Goal: Task Accomplishment & Management: Complete application form

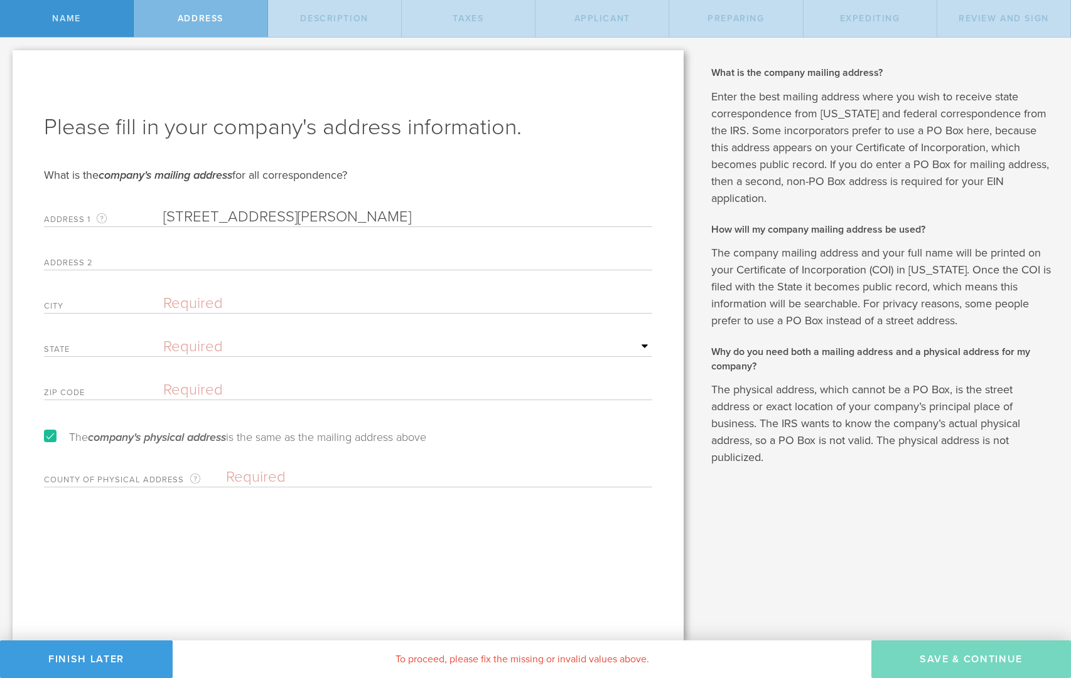
type input "[STREET_ADDRESS][PERSON_NAME]"
click at [171, 255] on input "text" at bounding box center [407, 260] width 489 height 19
type input "Suite 504"
click at [180, 306] on input "text" at bounding box center [407, 303] width 489 height 19
type input "[GEOGRAPHIC_DATA][US_STATE]"
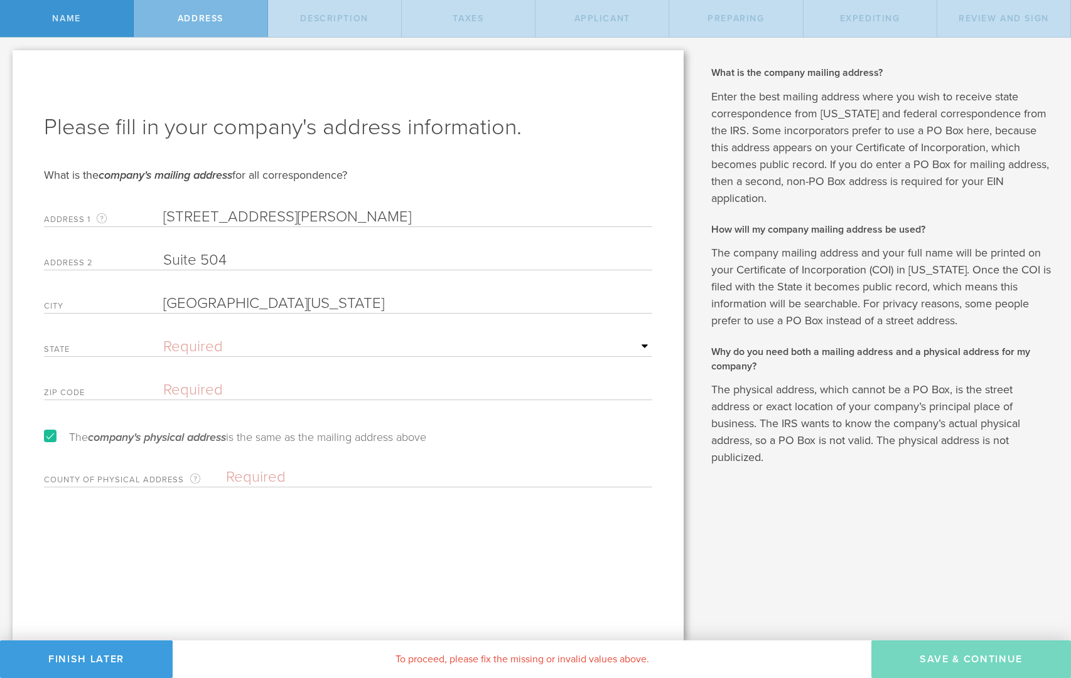
click at [213, 346] on select "Required [US_STATE] [US_STATE] [US_STATE] [US_STATE] [US_STATE] [US_STATE] [US_…" at bounding box center [407, 347] width 489 height 19
select select "FL"
click at [163, 338] on select "Required [US_STATE] [US_STATE] [US_STATE] [US_STATE] [US_STATE] [US_STATE] [US_…" at bounding box center [407, 347] width 489 height 19
click at [372, 301] on input "[GEOGRAPHIC_DATA][US_STATE]" at bounding box center [407, 303] width 489 height 19
click at [200, 395] on input "text" at bounding box center [407, 390] width 489 height 19
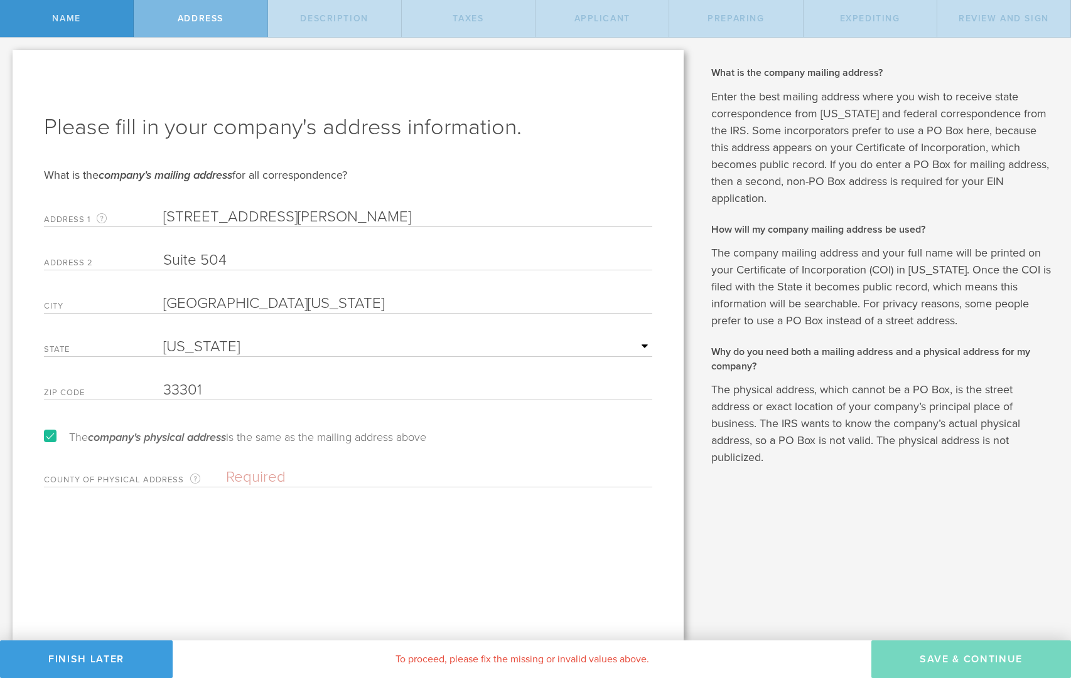
type input "33301"
click at [399, 299] on input "[GEOGRAPHIC_DATA][US_STATE]" at bounding box center [407, 303] width 489 height 19
type input "[GEOGRAPHIC_DATA]"
click at [411, 428] on form "Please fill in your company's address information. What is the company's mailin…" at bounding box center [348, 299] width 608 height 375
click at [237, 480] on input "text" at bounding box center [439, 477] width 426 height 19
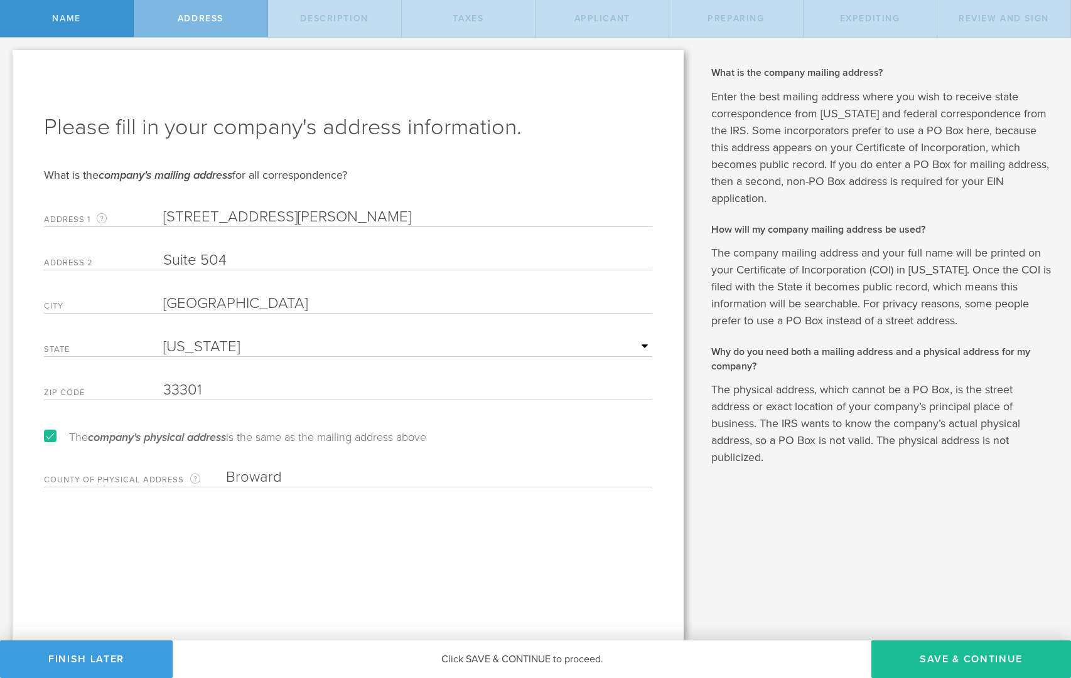
type input "Broward"
click at [957, 660] on button "Save & Continue" at bounding box center [971, 660] width 200 height 38
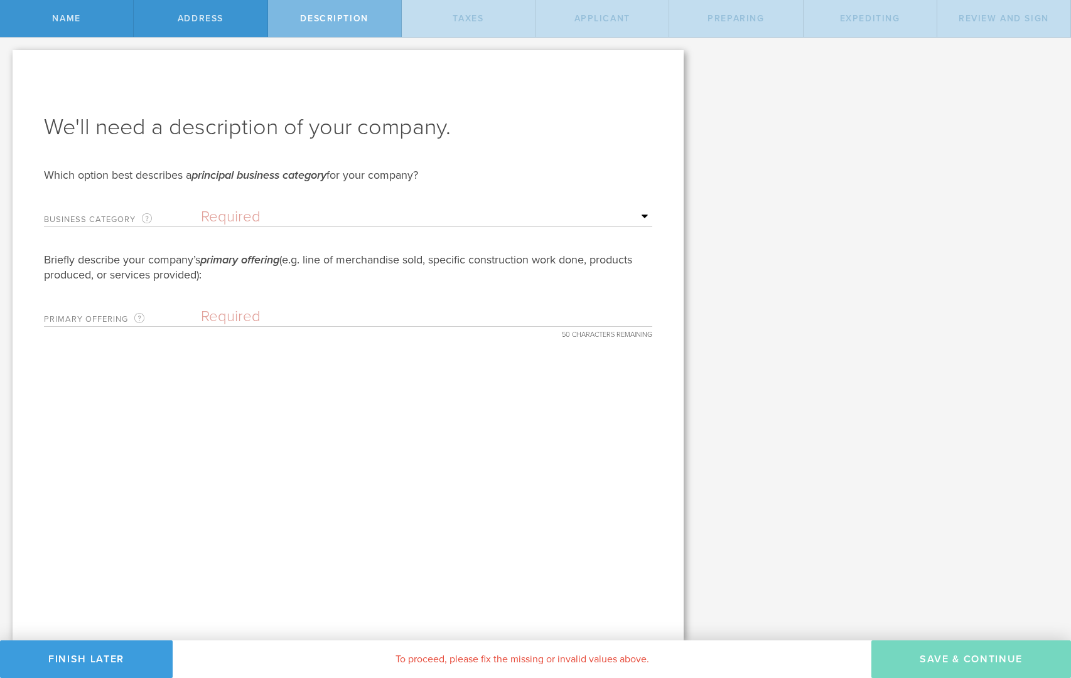
click at [643, 218] on select "Required Accommodation & food service Construction Finance & insurance Health c…" at bounding box center [426, 217] width 451 height 19
click at [201, 208] on select "Required Accommodation & food service Construction Finance & insurance Health c…" at bounding box center [426, 217] width 451 height 19
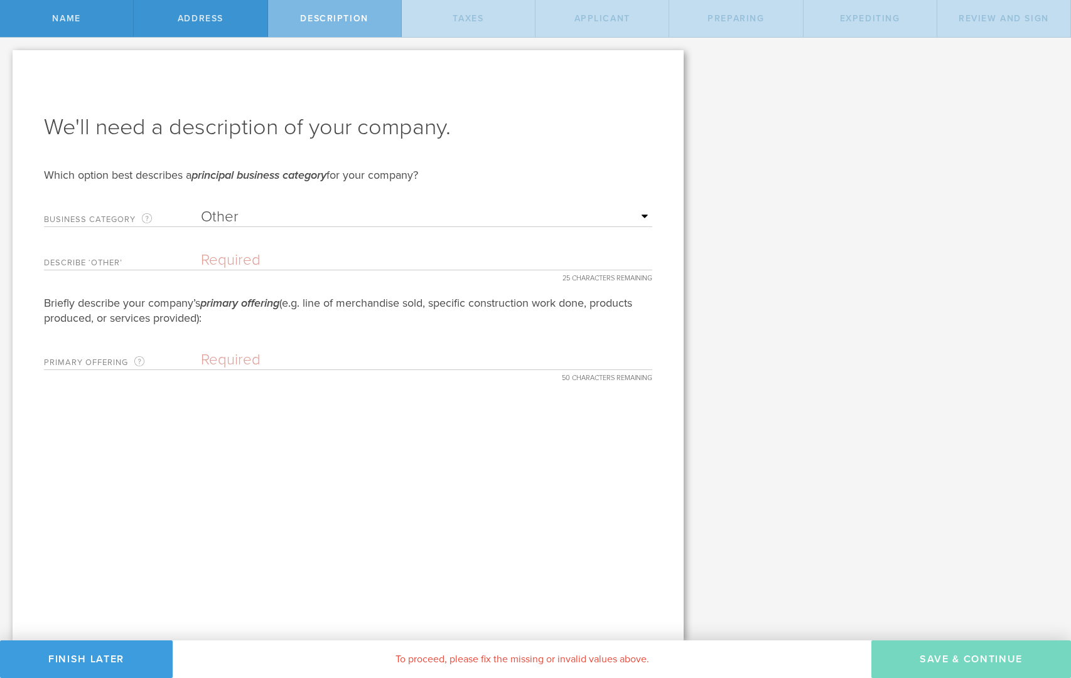
click at [441, 264] on input "text" at bounding box center [426, 260] width 451 height 19
click at [237, 217] on select "Required Accommodation & food service Construction Finance & insurance Health c…" at bounding box center [426, 217] width 451 height 19
click at [264, 213] on select "Required Accommodation & food service Construction Finance & insurance Health c…" at bounding box center [426, 217] width 451 height 19
click at [201, 208] on select "Required Accommodation & food service Construction Finance & insurance Health c…" at bounding box center [426, 217] width 451 height 19
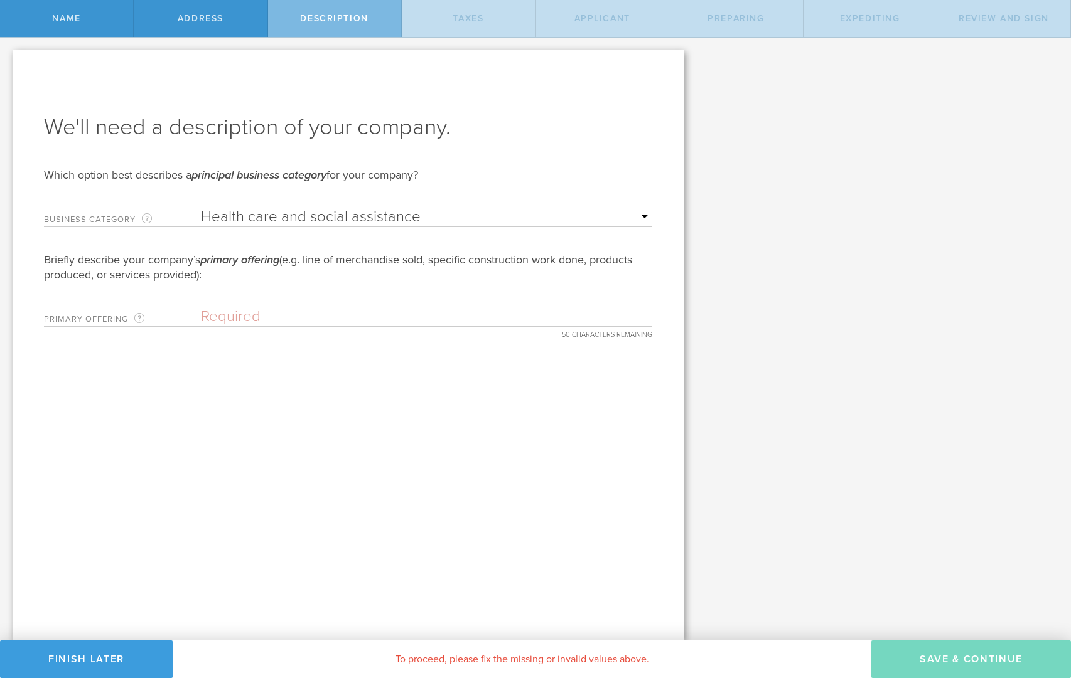
click at [454, 217] on select "Required Accommodation & food service Construction Finance & insurance Health c…" at bounding box center [426, 217] width 451 height 19
select select "other"
click at [201, 208] on select "Required Accommodation & food service Construction Finance & insurance Health c…" at bounding box center [426, 217] width 451 height 19
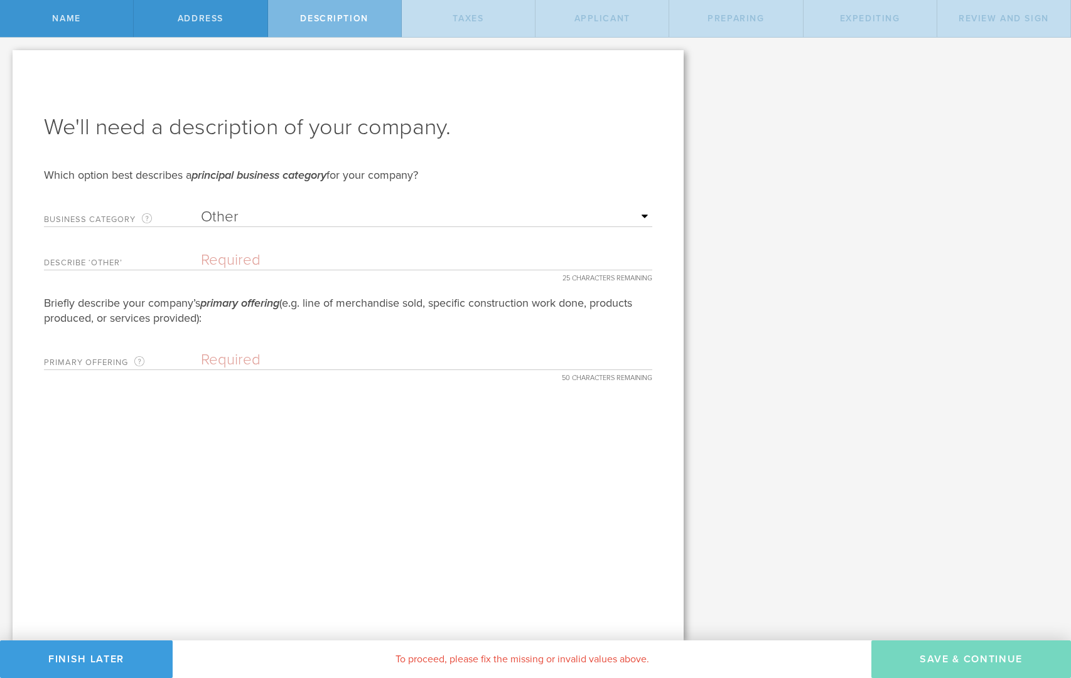
click at [241, 265] on input "text" at bounding box center [426, 260] width 451 height 19
paste input "Health & Wellness Technol"
type input "Health & Wellness Tech"
click at [341, 426] on div "We'll need a description of your company. Which option best describes a princip…" at bounding box center [348, 345] width 671 height 591
drag, startPoint x: 52, startPoint y: 303, endPoint x: 254, endPoint y: 323, distance: 202.4
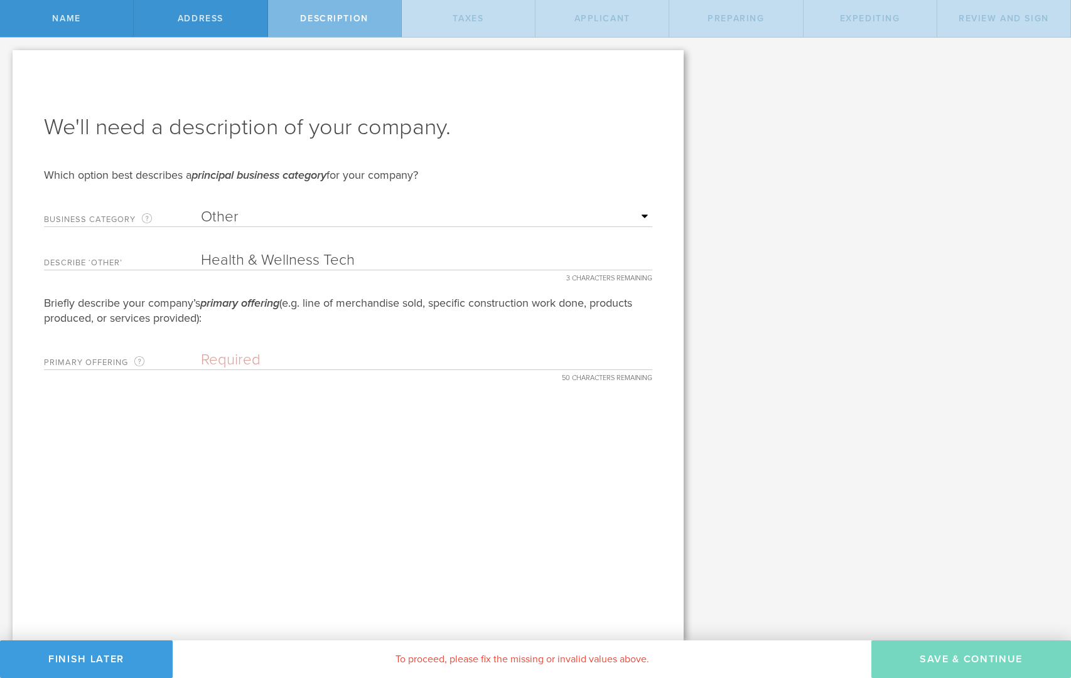
click at [254, 323] on div "We'll need a description of your company. Which option best describes a princip…" at bounding box center [348, 345] width 671 height 591
copy div "Briefly describe your company’s primary offering (e.g. line of merchandise sold…"
click at [235, 360] on input "text" at bounding box center [426, 360] width 451 height 19
paste input "AI-powered self-awareness & mental wellness app"
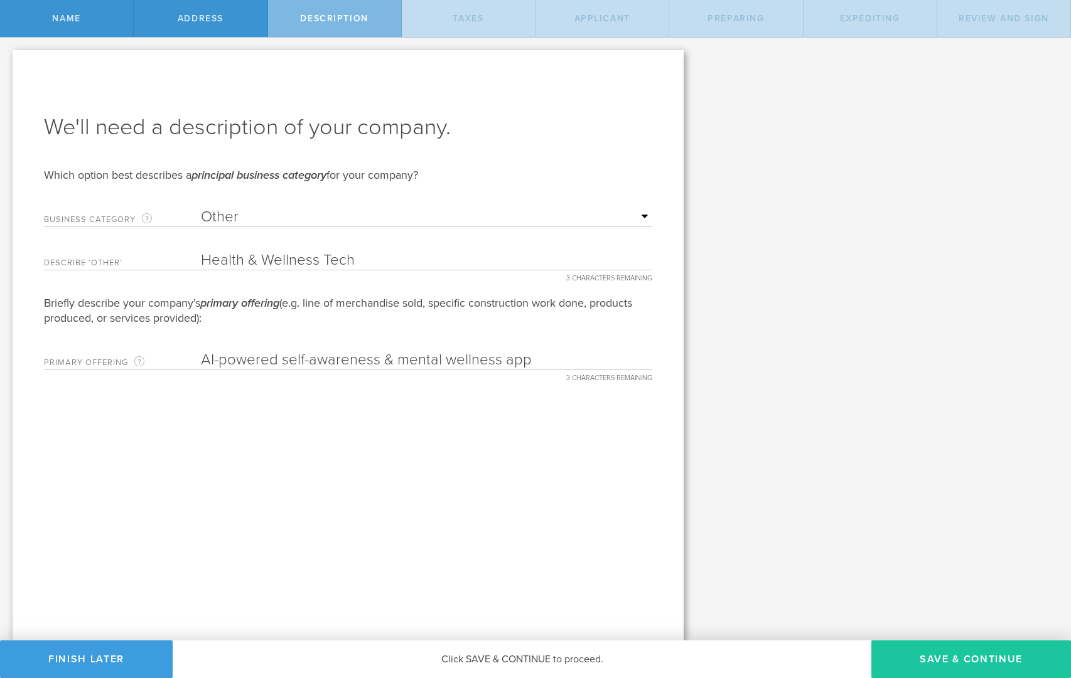
type input "AI-powered self-awareness & mental wellness app"
click at [967, 662] on button "Save & Continue" at bounding box center [971, 660] width 200 height 38
type input "0"
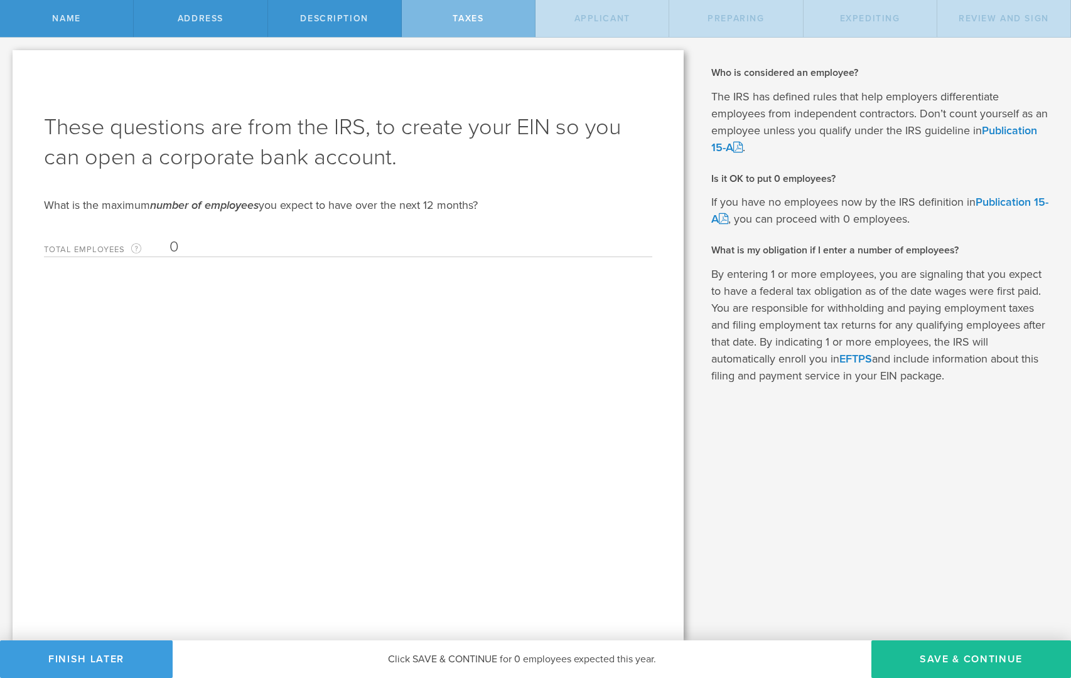
click at [175, 251] on input "0" at bounding box center [407, 247] width 476 height 19
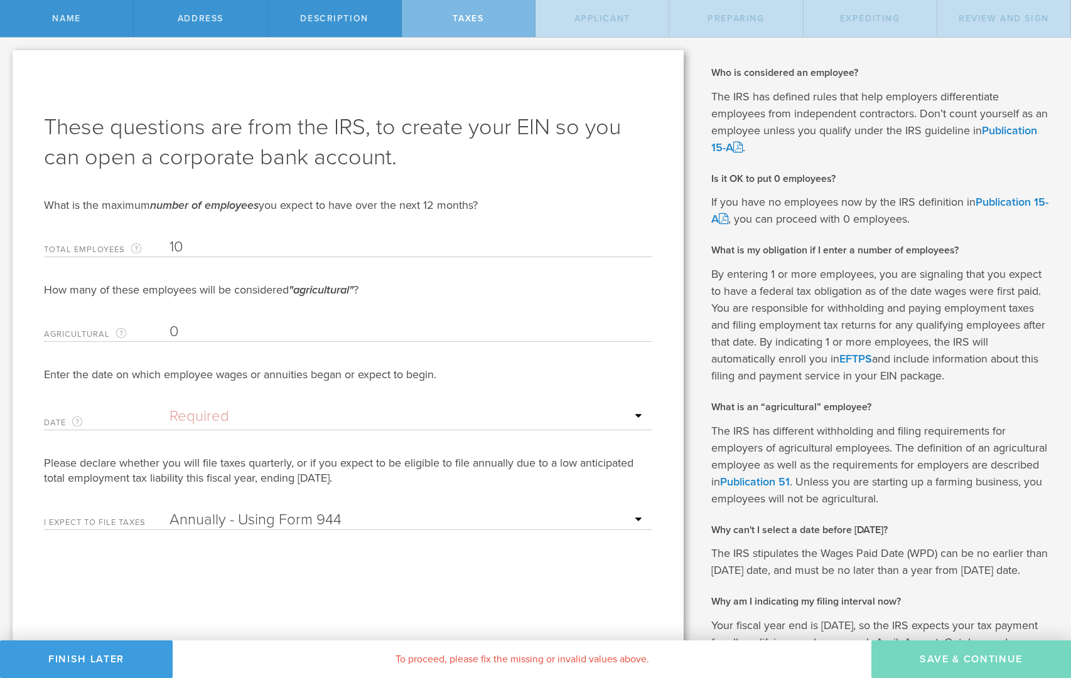
type input "10"
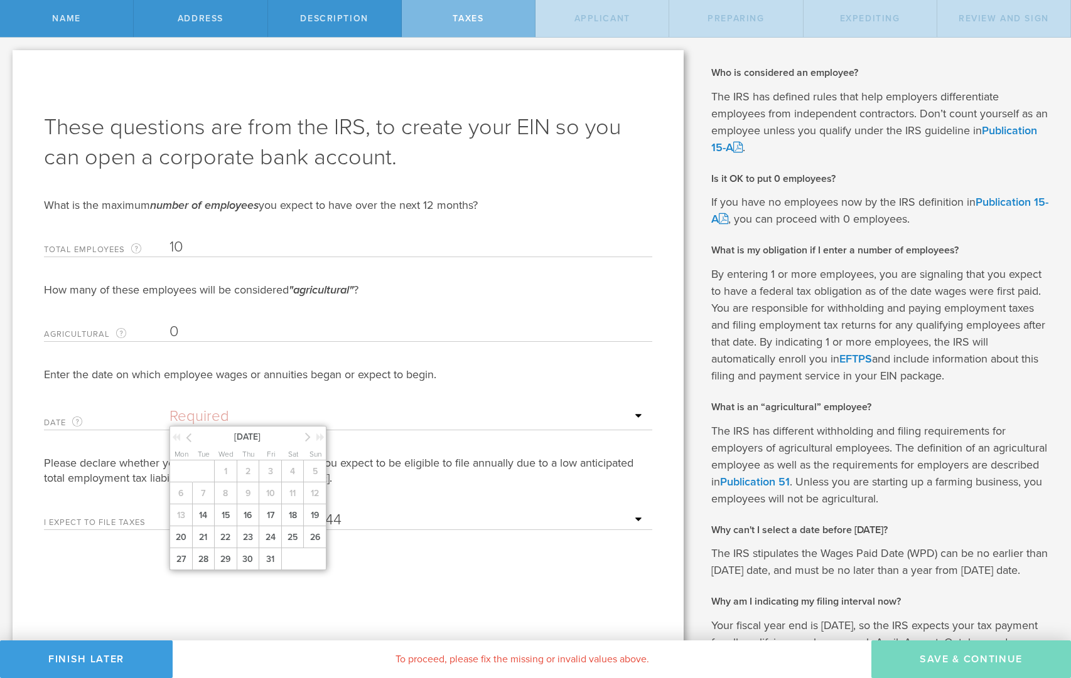
click at [639, 417] on input "text" at bounding box center [407, 416] width 476 height 19
click at [539, 411] on input "text" at bounding box center [407, 416] width 476 height 19
click at [212, 373] on div "Enter the date on which employee wages or annuities began or expect to begin." at bounding box center [348, 374] width 608 height 15
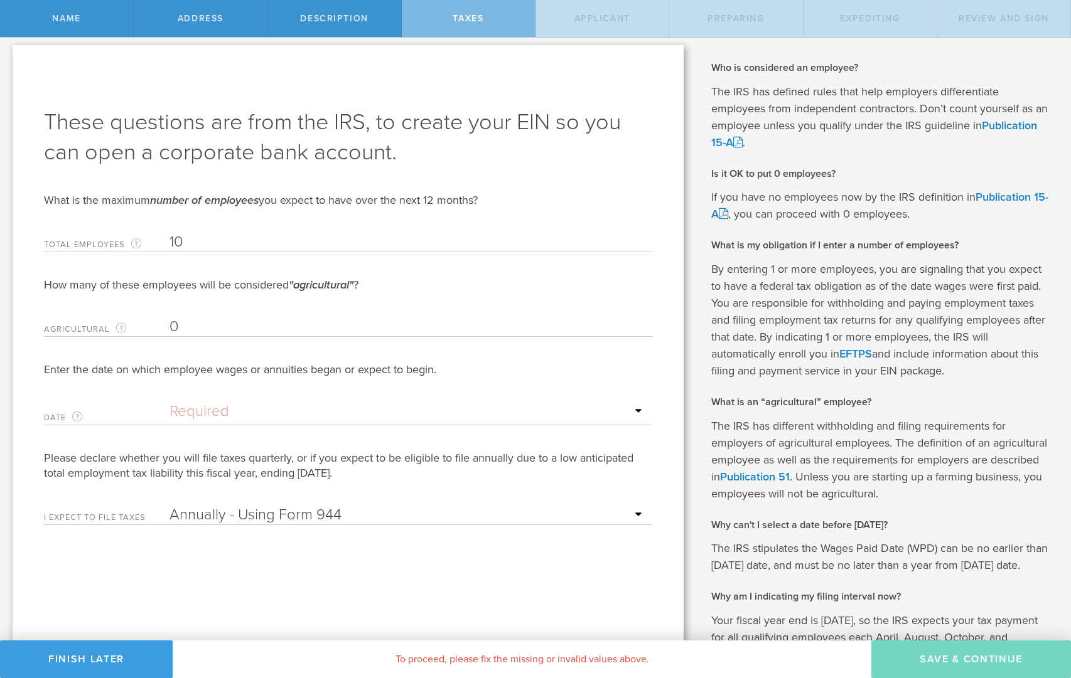
scroll to position [4, 0]
click at [186, 242] on input "10" at bounding box center [407, 242] width 476 height 19
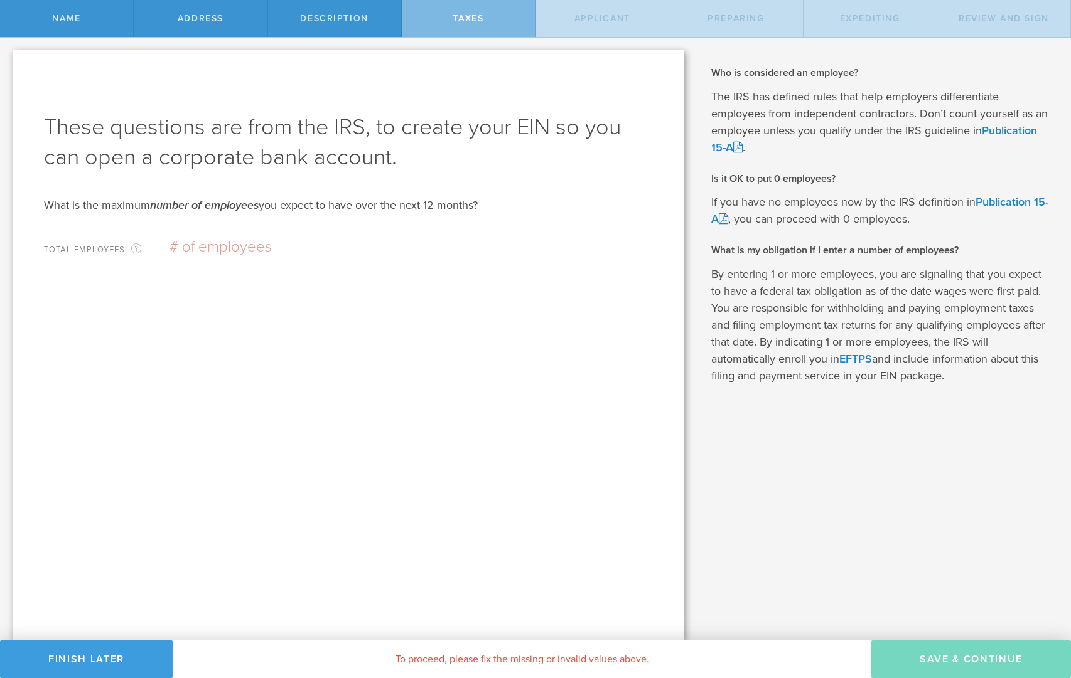
scroll to position [0, 0]
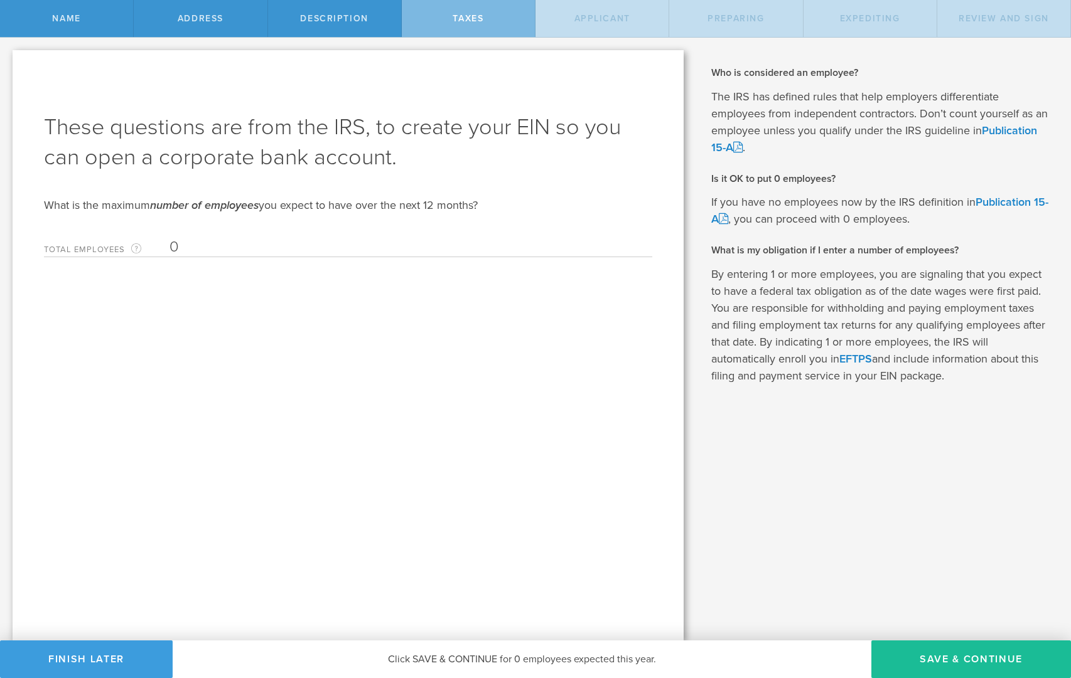
type input "0"
click at [409, 326] on div "These questions are from the IRS, to create your EIN so you can open a corporat…" at bounding box center [348, 345] width 671 height 591
click at [954, 660] on button "Save & Continue" at bounding box center [971, 660] width 200 height 38
type input "CEO"
select select "US"
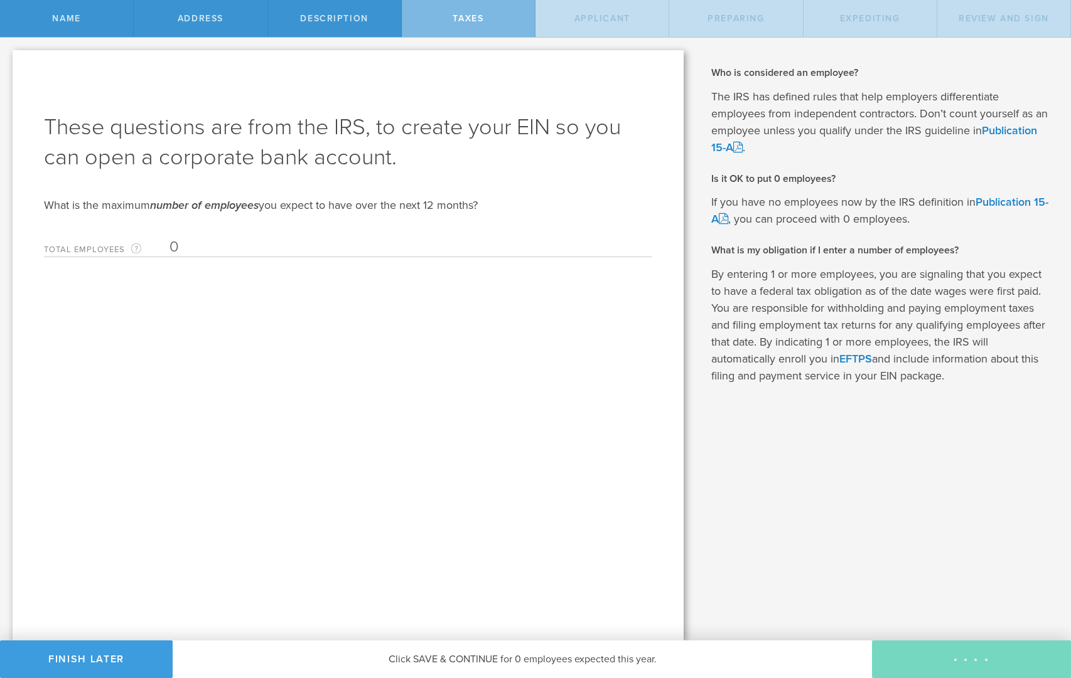
select select "US"
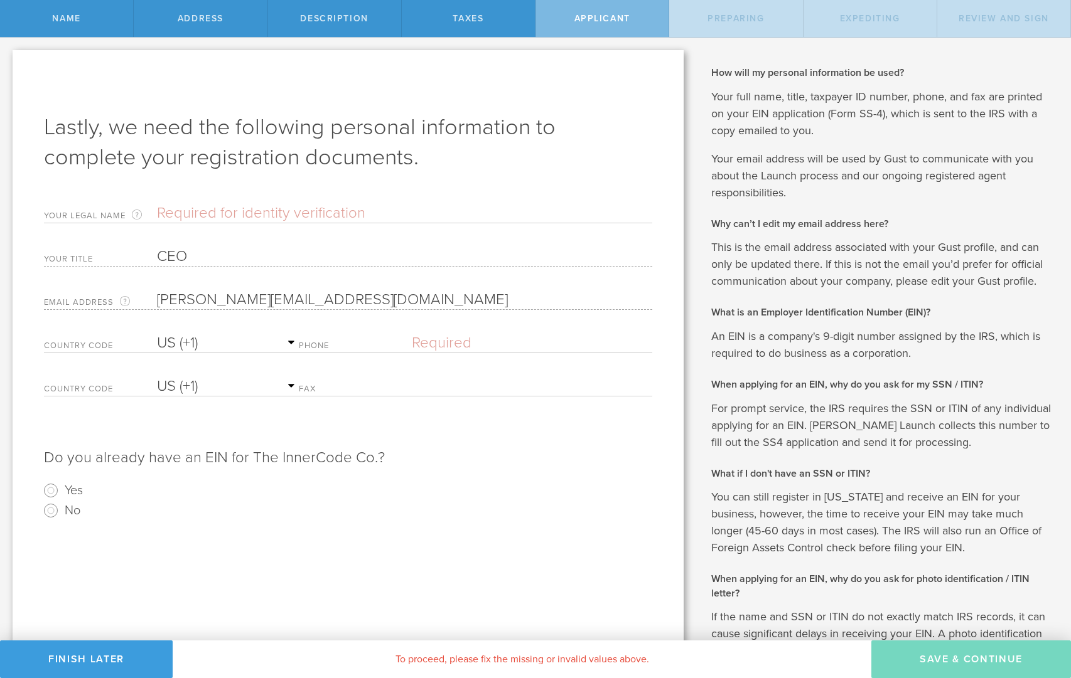
click at [198, 210] on input "text" at bounding box center [404, 213] width 495 height 19
type input "[PERSON_NAME]"
click at [186, 345] on select "AC (+247) AD (+376) AE (+971) AF (+93) AG (+1) AI (+1) AL (+355) AM (+374) AO (…" at bounding box center [228, 343] width 142 height 19
select select "MX"
click at [157, 334] on select "AC (+247) AD (+376) AE (+971) AF (+93) AG (+1) AI (+1) AL (+355) AM (+374) AO (…" at bounding box center [228, 343] width 142 height 19
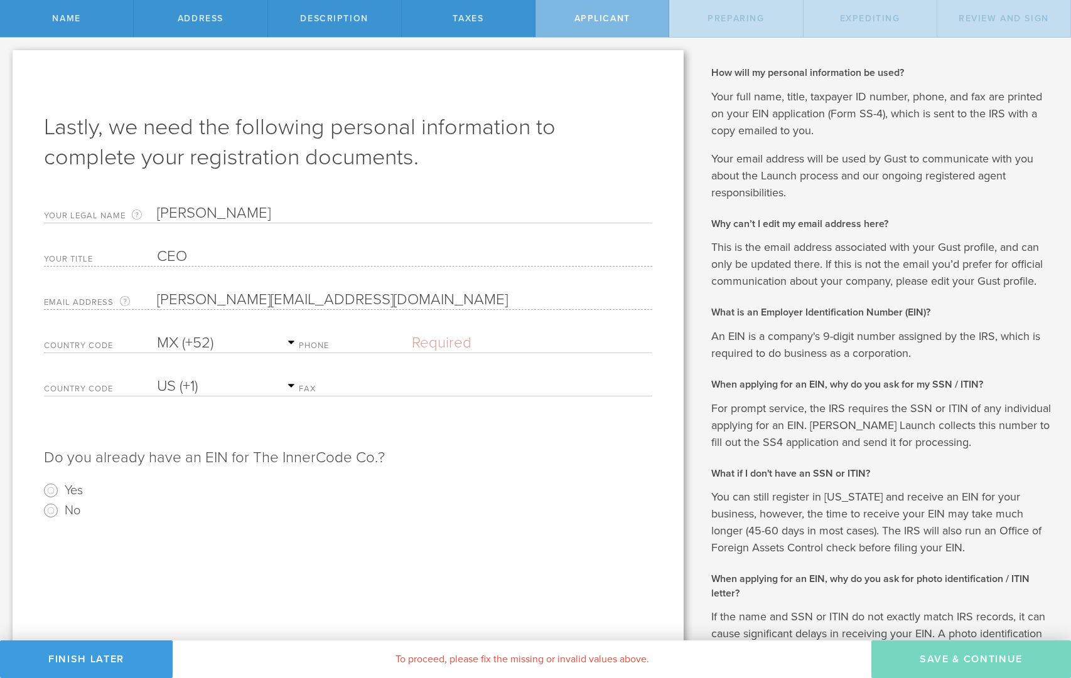
click at [348, 348] on label "Phone" at bounding box center [355, 347] width 113 height 11
click at [380, 344] on label "Phone" at bounding box center [355, 347] width 113 height 11
click at [299, 344] on select "AC (+247) AD (+376) AE (+971) AF (+93) AG (+1) AI (+1) AL (+355) AM (+374) AO (…" at bounding box center [228, 343] width 142 height 19
click at [461, 344] on input "text" at bounding box center [532, 343] width 240 height 19
type input "55 5080 4545"
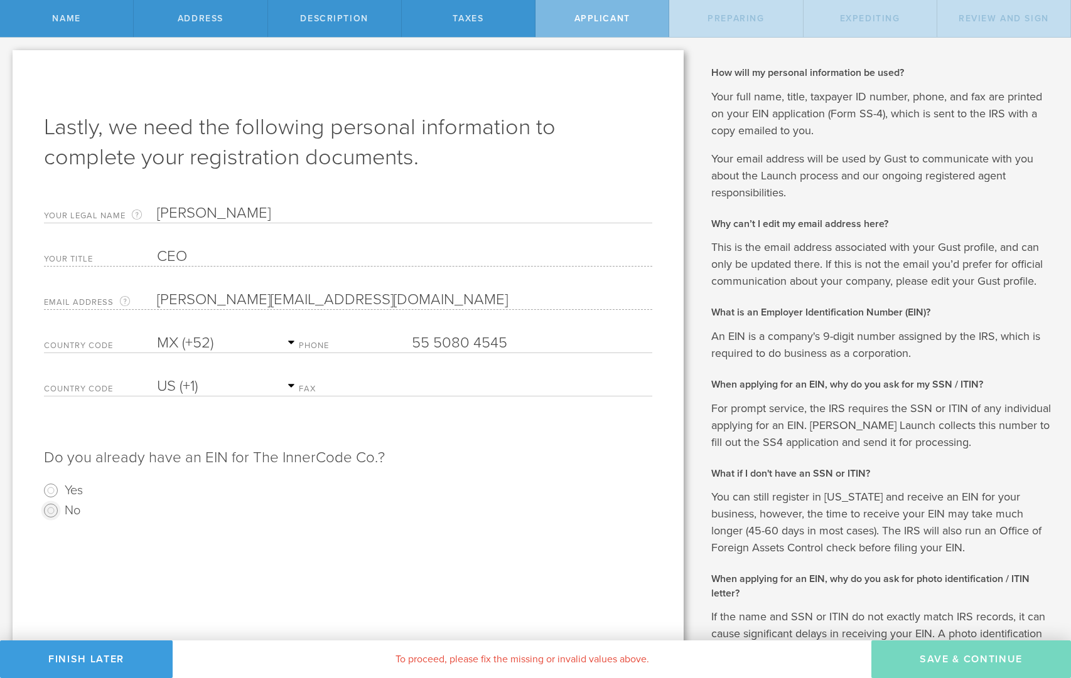
click at [53, 511] on input "No" at bounding box center [51, 511] width 20 height 20
radio input "true"
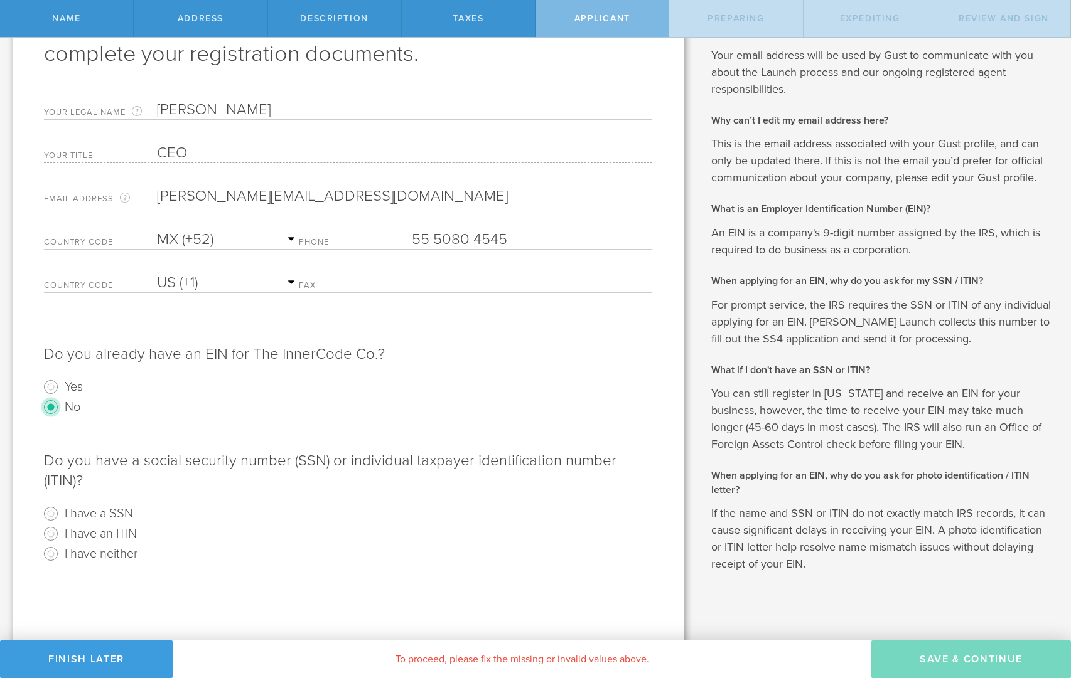
scroll to position [110, 0]
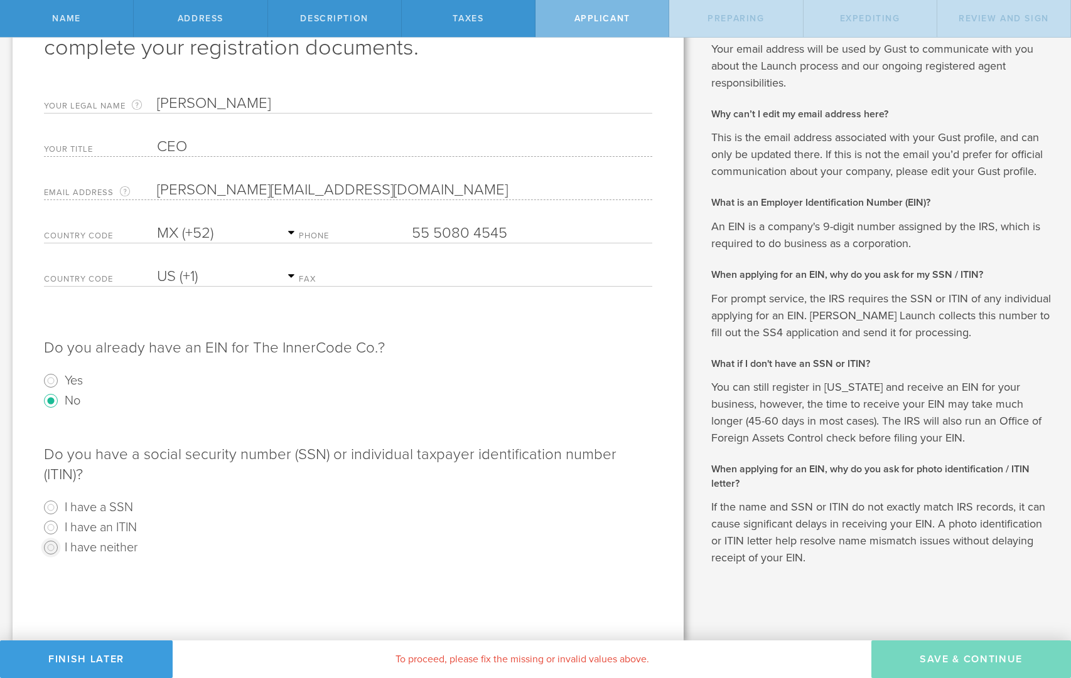
click at [51, 550] on input "I have neither" at bounding box center [51, 548] width 20 height 20
radio input "true"
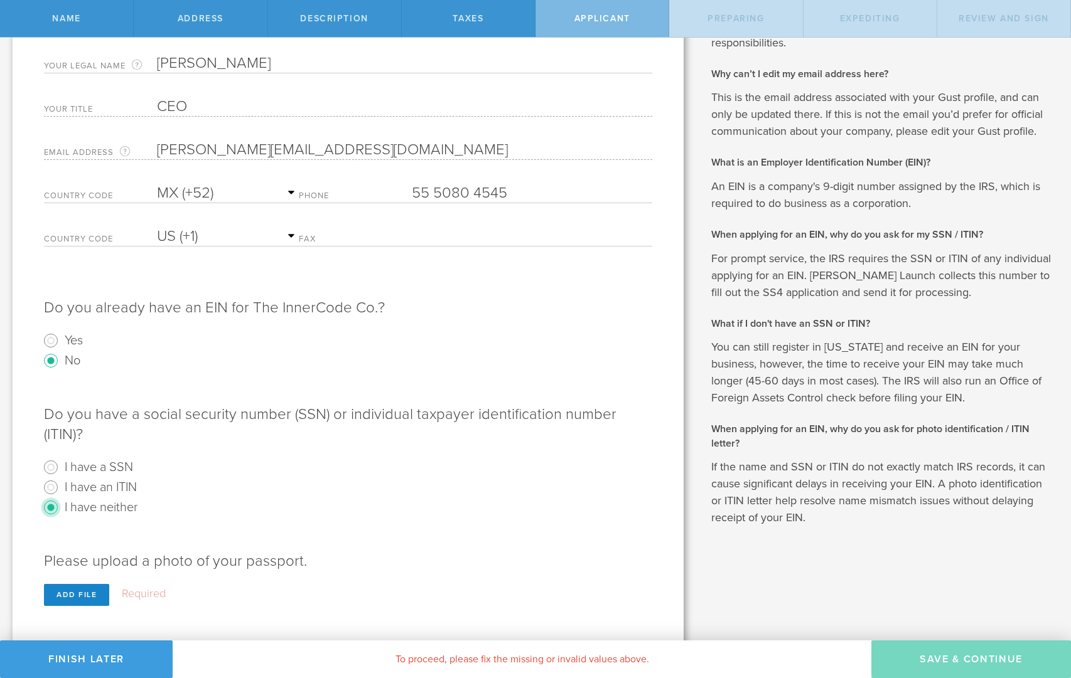
scroll to position [163, 0]
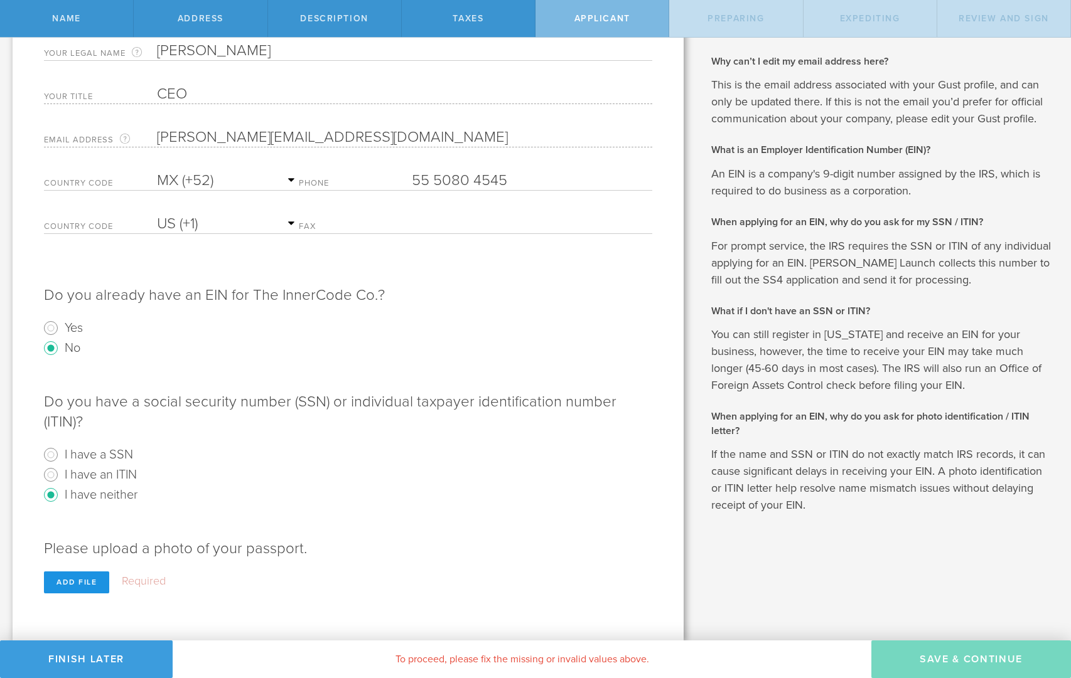
click at [75, 586] on div "Add file" at bounding box center [76, 583] width 65 height 22
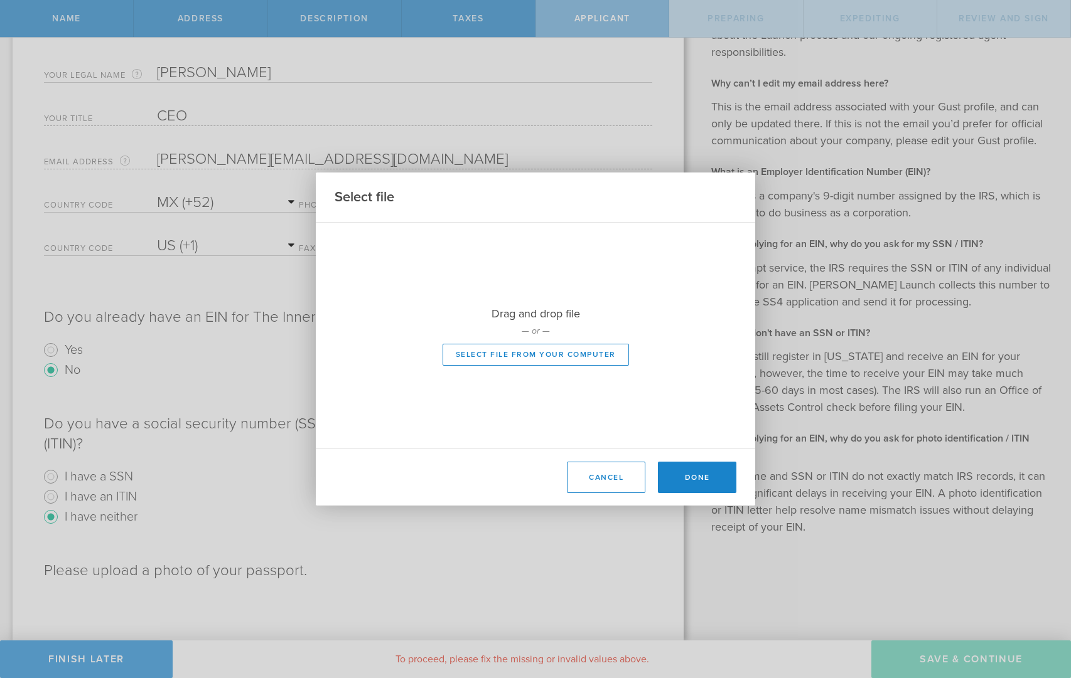
scroll to position [141, 0]
click at [495, 358] on button "Select file from your computer" at bounding box center [535, 355] width 186 height 22
type input "C:\fakepath\[PERSON_NAME]-PASSPORT.jpeg"
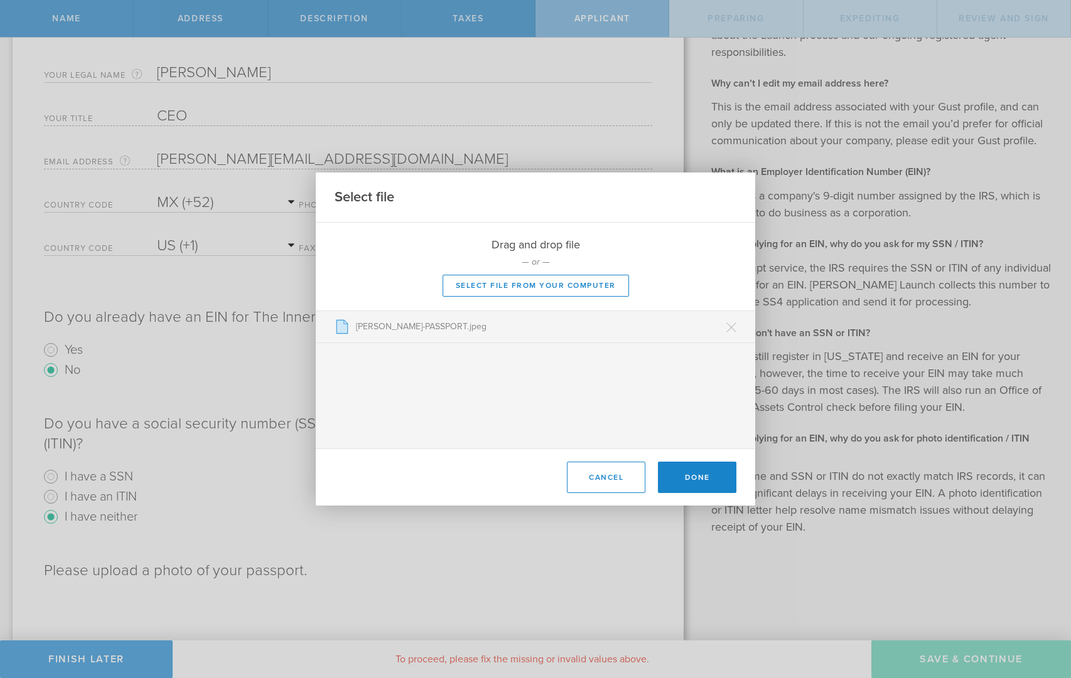
click at [410, 334] on div "[PERSON_NAME]-PASSPORT.jpeg Remove" at bounding box center [535, 326] width 402 height 31
click at [709, 481] on button "Done" at bounding box center [697, 477] width 78 height 31
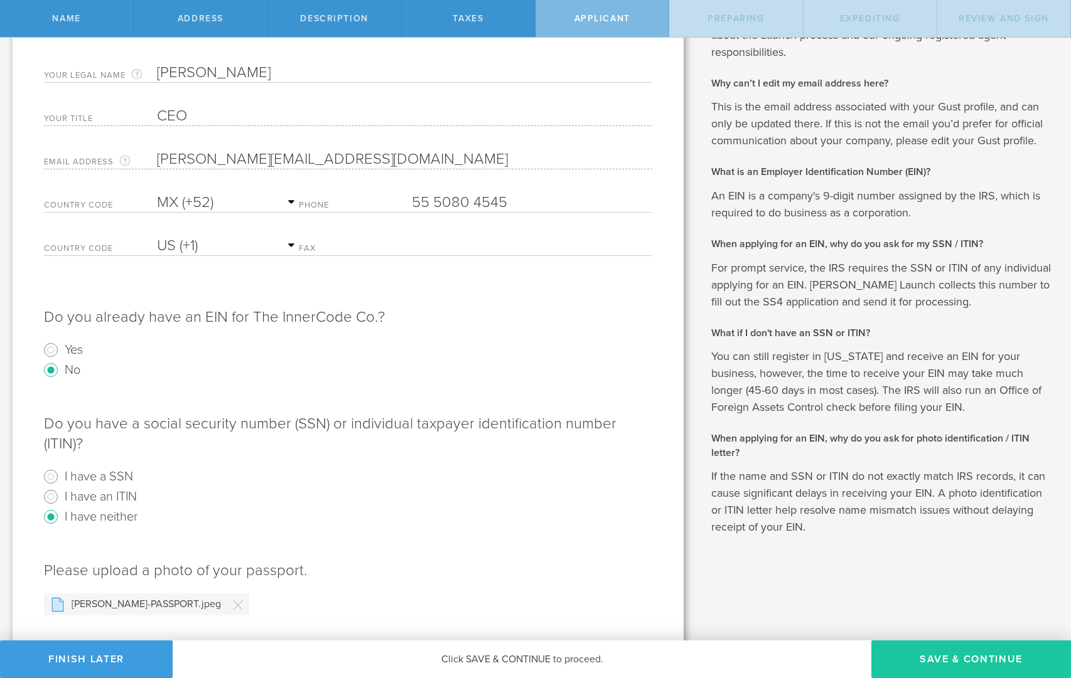
click at [971, 665] on button "Save & Continue" at bounding box center [971, 660] width 200 height 38
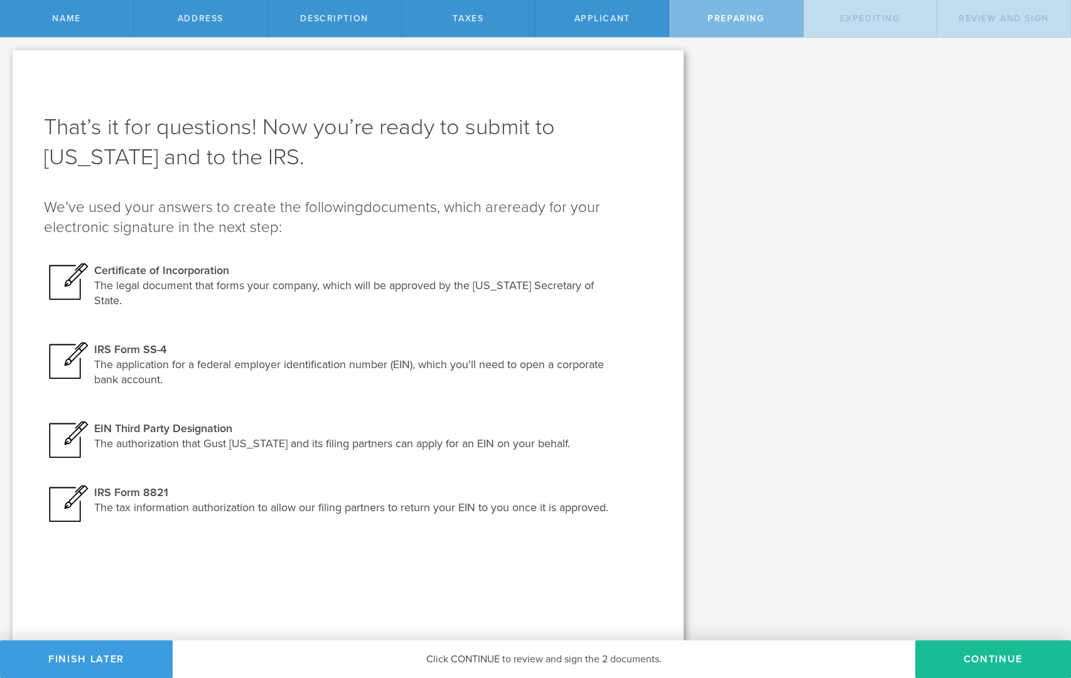
scroll to position [0, 0]
click at [995, 658] on button "Continue" at bounding box center [993, 660] width 156 height 38
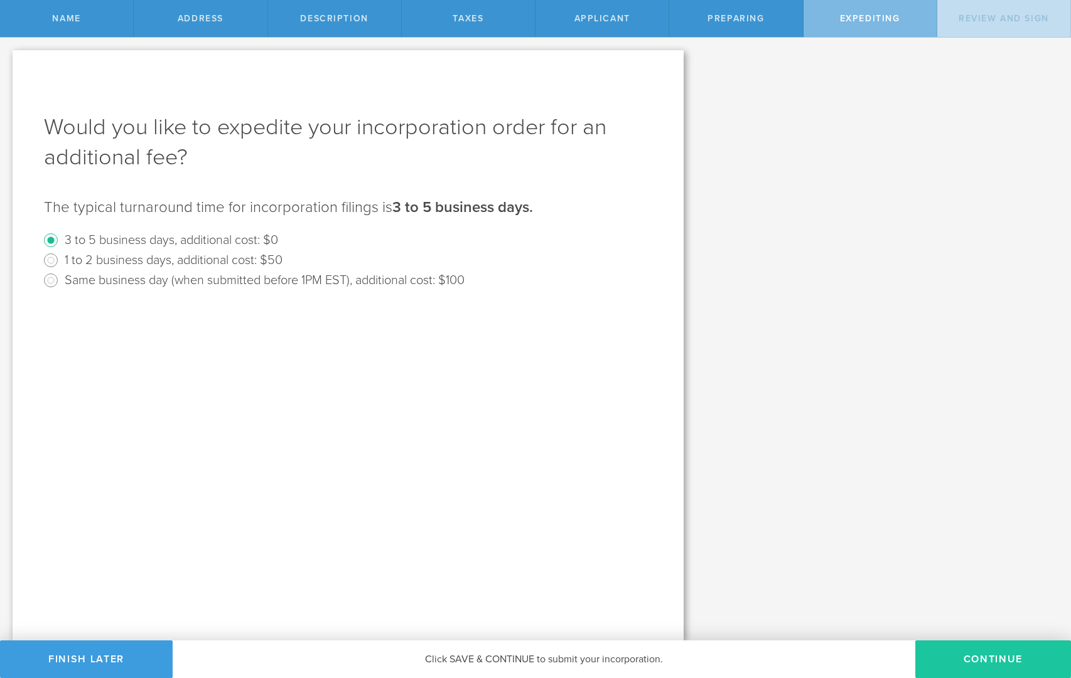
click at [989, 663] on button "Continue" at bounding box center [993, 660] width 156 height 38
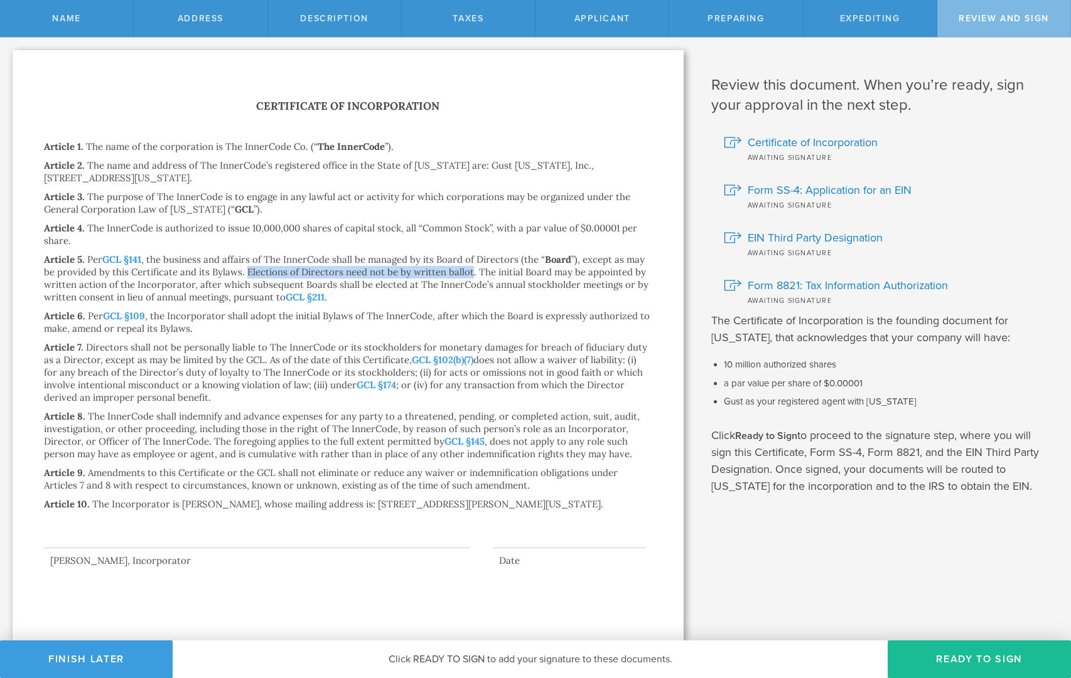
drag, startPoint x: 247, startPoint y: 274, endPoint x: 466, endPoint y: 276, distance: 219.6
click at [469, 277] on p "Per GCL §141 , the business and affairs of The InnerCode shall be managed by it…" at bounding box center [346, 279] width 604 height 50
copy p "Elections of Directors need not be by written ballot"
click at [535, 282] on p "Per GCL §141 , the business and affairs of The InnerCode shall be managed by it…" at bounding box center [346, 279] width 604 height 50
click at [228, 319] on p "Per GCL §109 , the Incorporator shall adopt the initial Bylaws of The InnerCode…" at bounding box center [347, 322] width 606 height 24
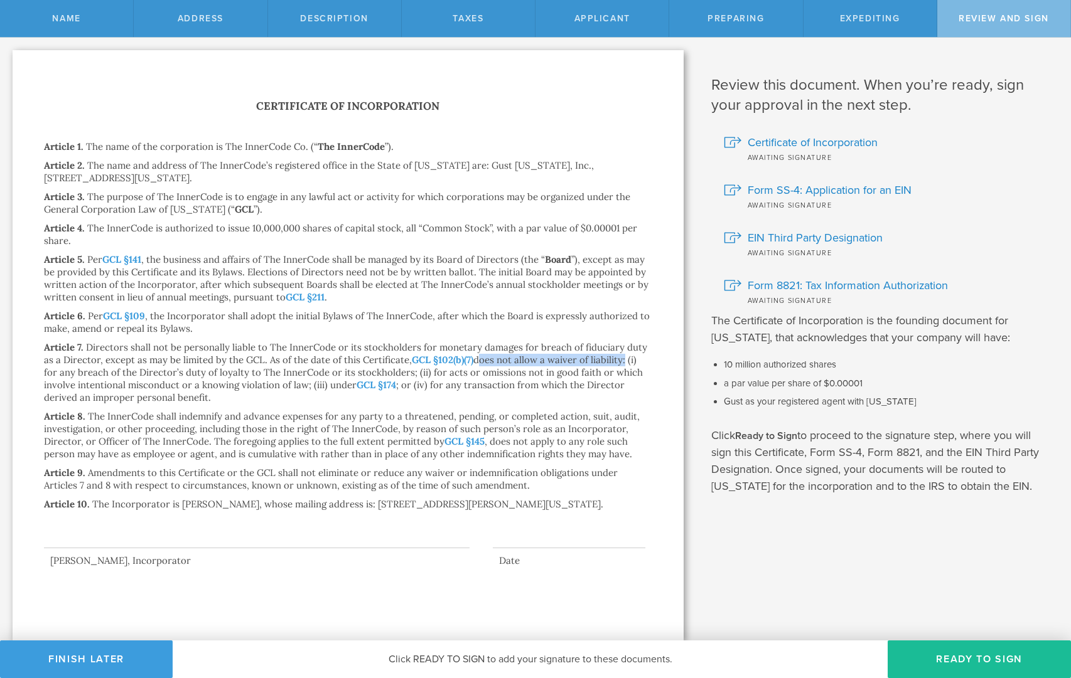
drag, startPoint x: 478, startPoint y: 361, endPoint x: 620, endPoint y: 363, distance: 142.5
click at [625, 365] on p "Directors shall not be personally liable to The InnerCode or its stockholders f…" at bounding box center [345, 372] width 603 height 62
copy p "does not allow a waiver of liability"
click at [481, 383] on p "Directors shall not be personally liable to The InnerCode or its stockholders f…" at bounding box center [345, 372] width 603 height 62
click at [789, 142] on span "Certificate of Incorporation" at bounding box center [812, 142] width 130 height 16
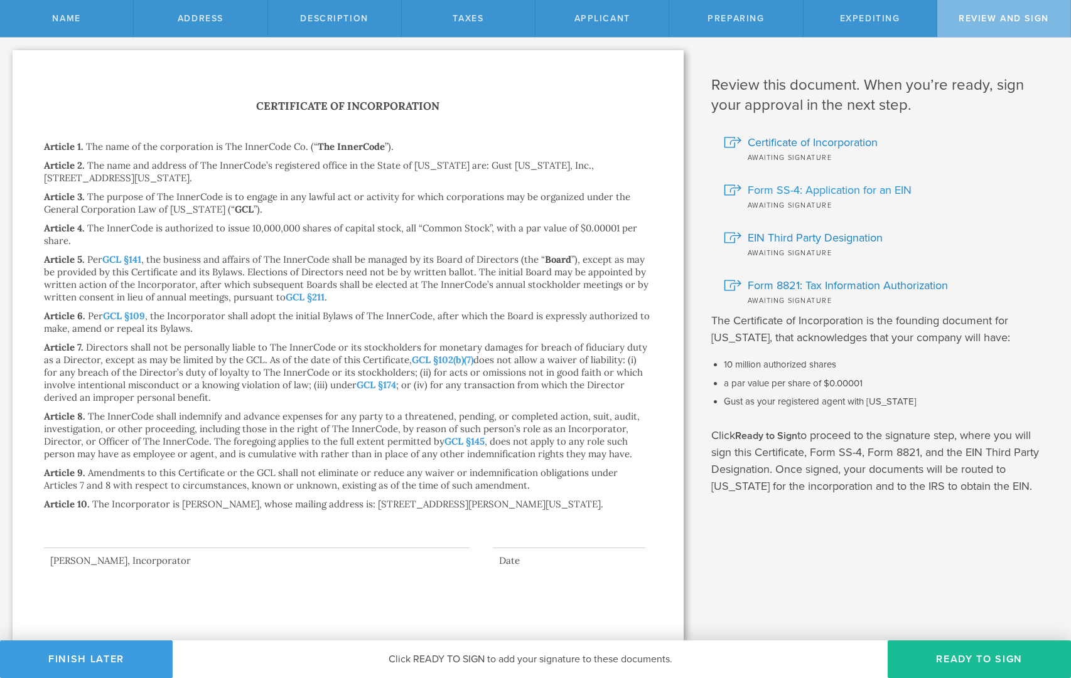
click at [822, 190] on span "Form SS-4: Application for an EIN" at bounding box center [829, 190] width 164 height 16
click at [804, 237] on span "EIN Third Party Designation" at bounding box center [814, 238] width 135 height 16
click at [841, 290] on span "Form 8821: Tax Information Authorization" at bounding box center [847, 285] width 200 height 16
click at [751, 14] on span "Preparing" at bounding box center [735, 18] width 56 height 11
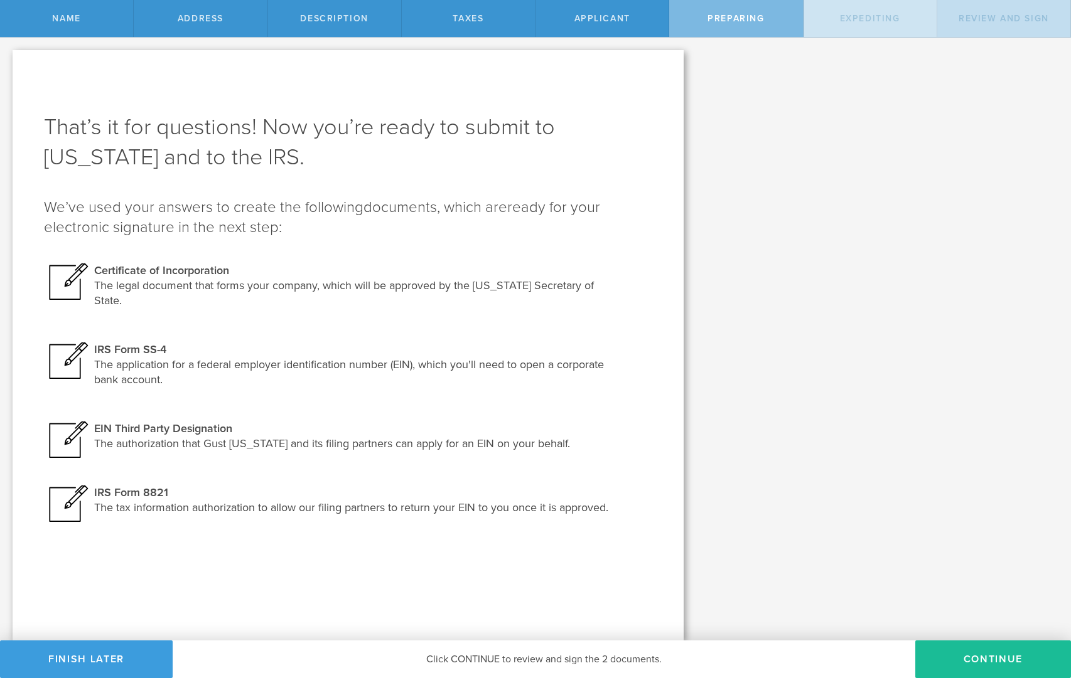
click at [869, 21] on span "Expediting" at bounding box center [870, 18] width 60 height 11
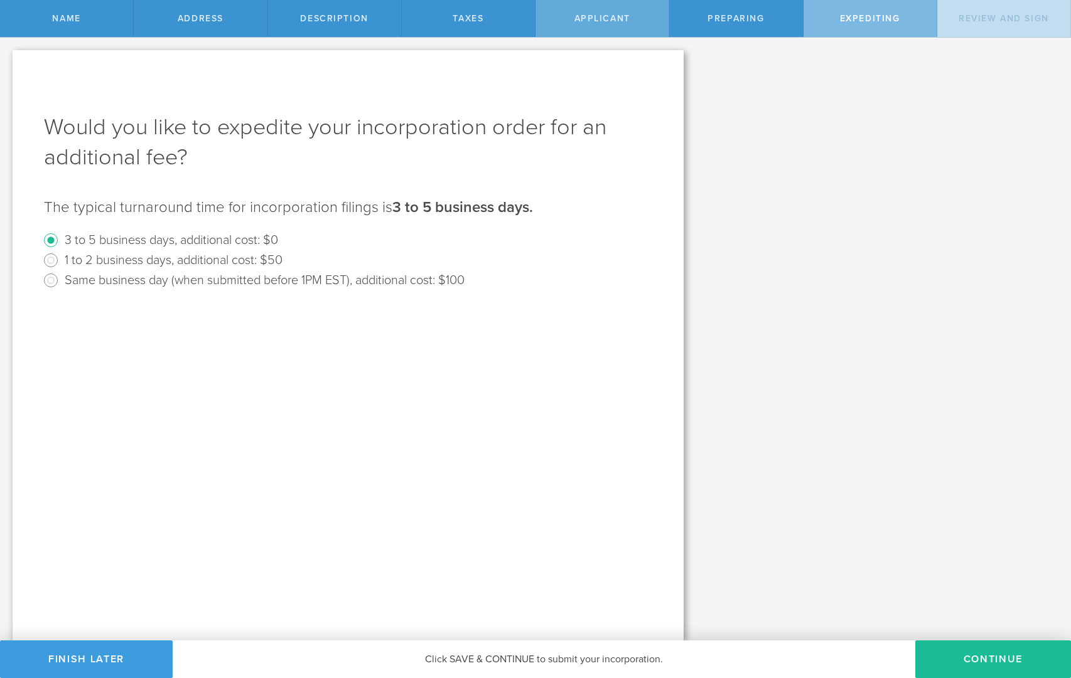
click at [601, 13] on div "Applicant" at bounding box center [602, 18] width 134 height 37
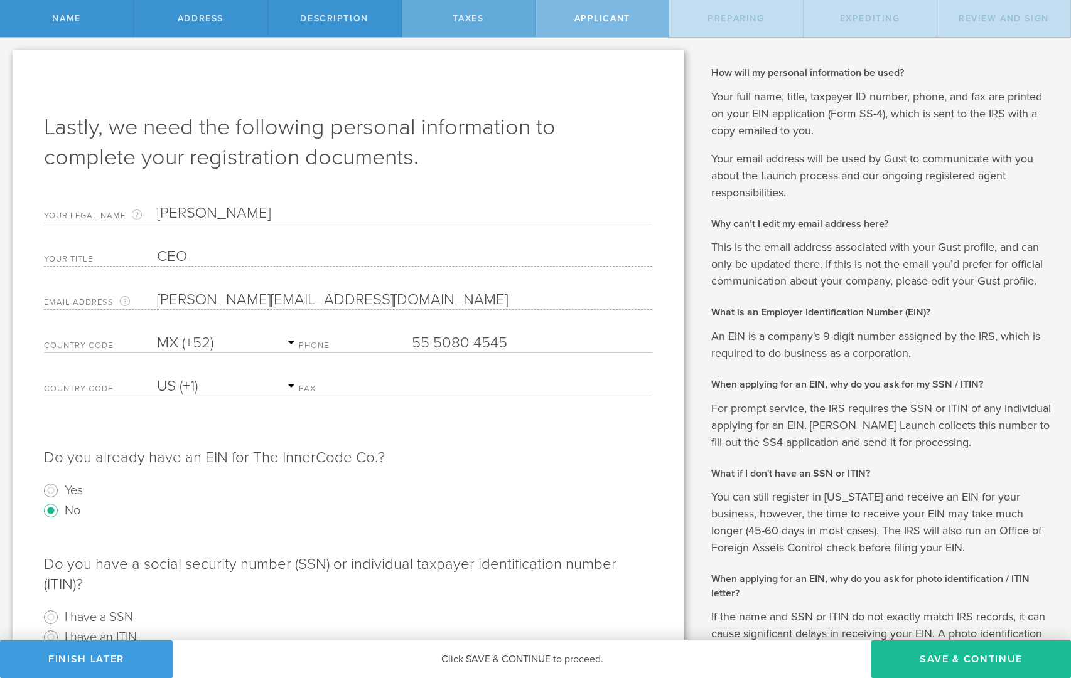
click at [469, 14] on span "Taxes" at bounding box center [467, 18] width 31 height 11
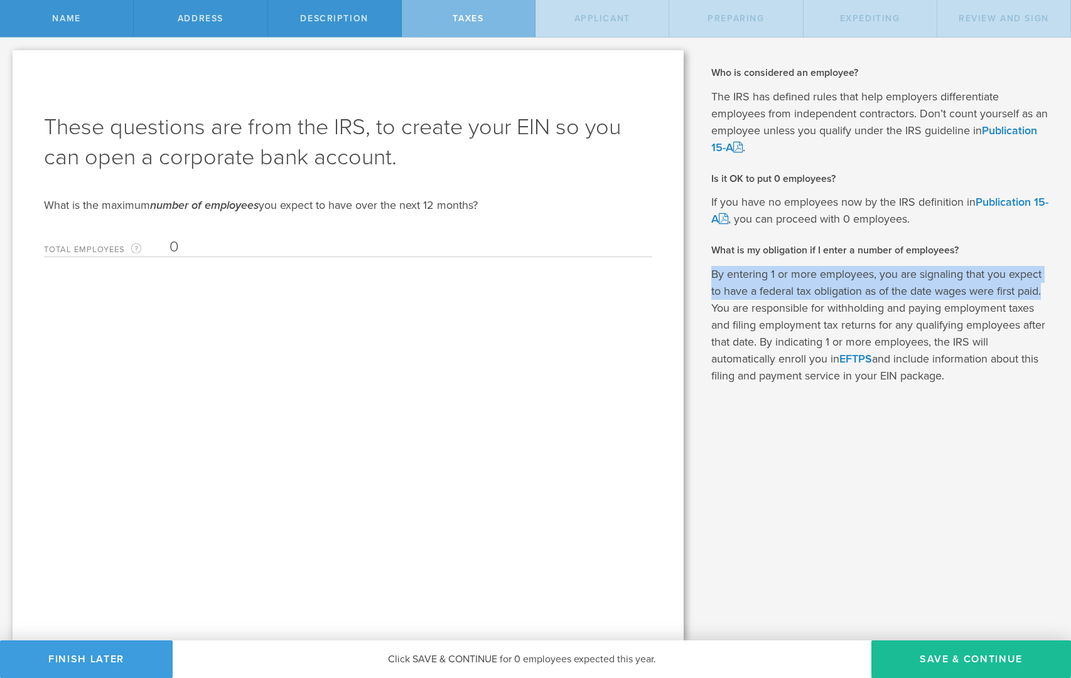
drag, startPoint x: 712, startPoint y: 275, endPoint x: 1045, endPoint y: 294, distance: 333.8
click at [1045, 294] on p "By entering 1 or more employees, you are signaling that you expect to have a fe…" at bounding box center [881, 325] width 341 height 119
copy p "By entering 1 or more employees, you are signaling that you expect to have a fe…"
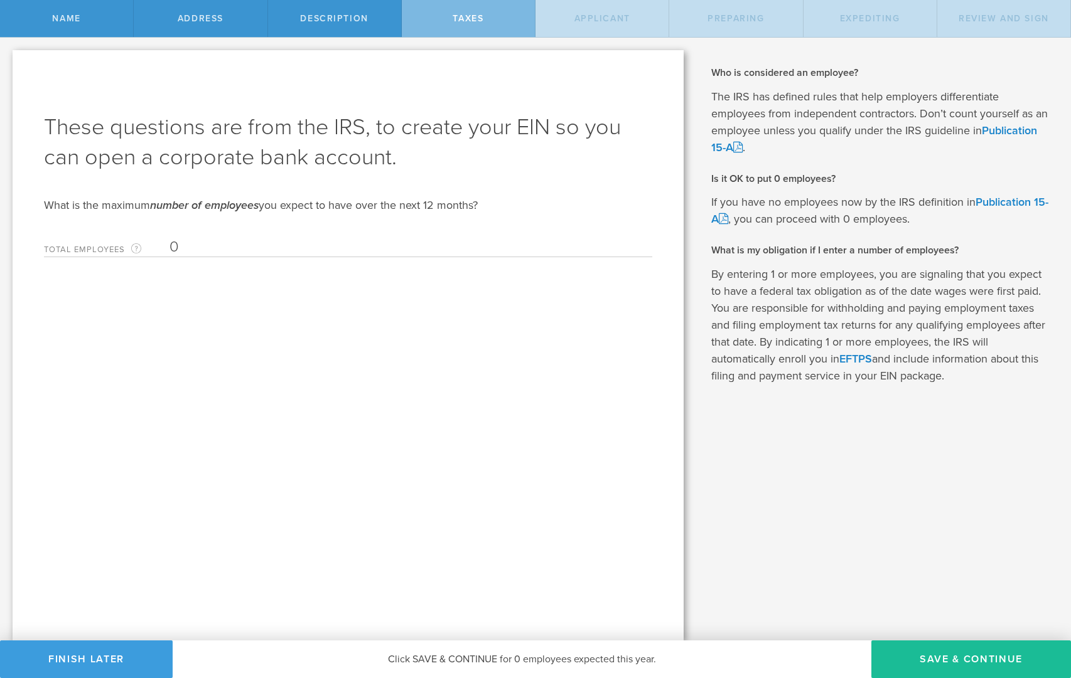
click at [810, 319] on p "By entering 1 or more employees, you are signaling that you expect to have a fe…" at bounding box center [881, 325] width 341 height 119
click at [855, 358] on link "EFTPS" at bounding box center [855, 359] width 33 height 14
drag, startPoint x: 483, startPoint y: 204, endPoint x: 47, endPoint y: 207, distance: 435.5
click at [47, 207] on div "What is the maximum number of employees you expect to have over the next 12 mon…" at bounding box center [348, 205] width 608 height 15
copy div "What is the maximum number of employees you expect to have over the next 12 mon…"
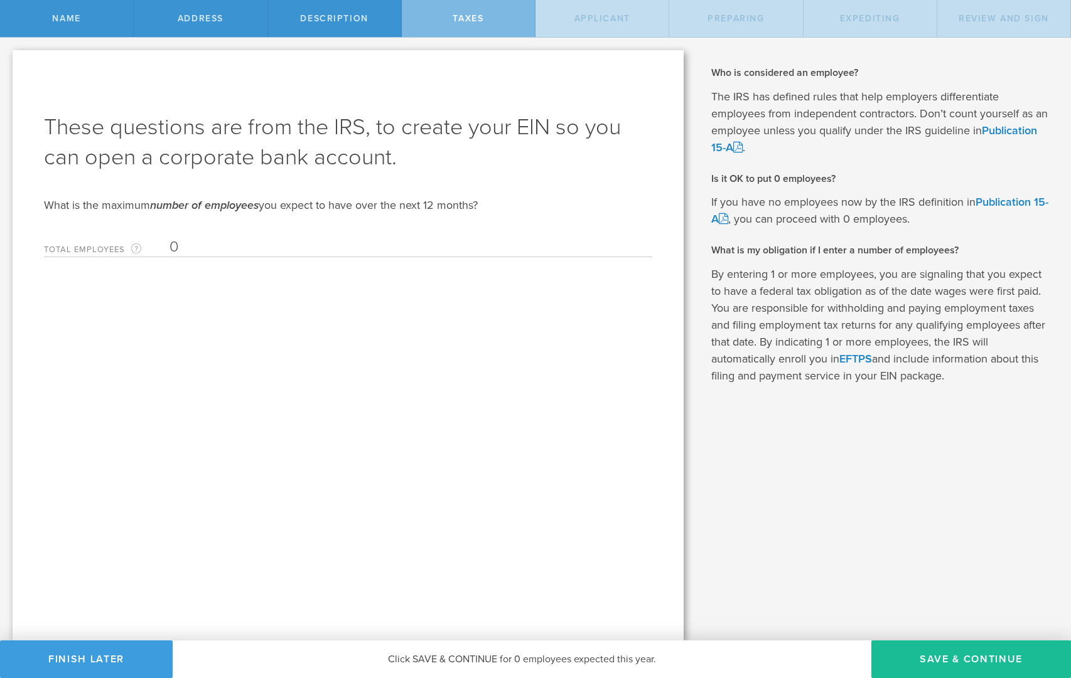
click at [193, 252] on input "0" at bounding box center [407, 247] width 476 height 19
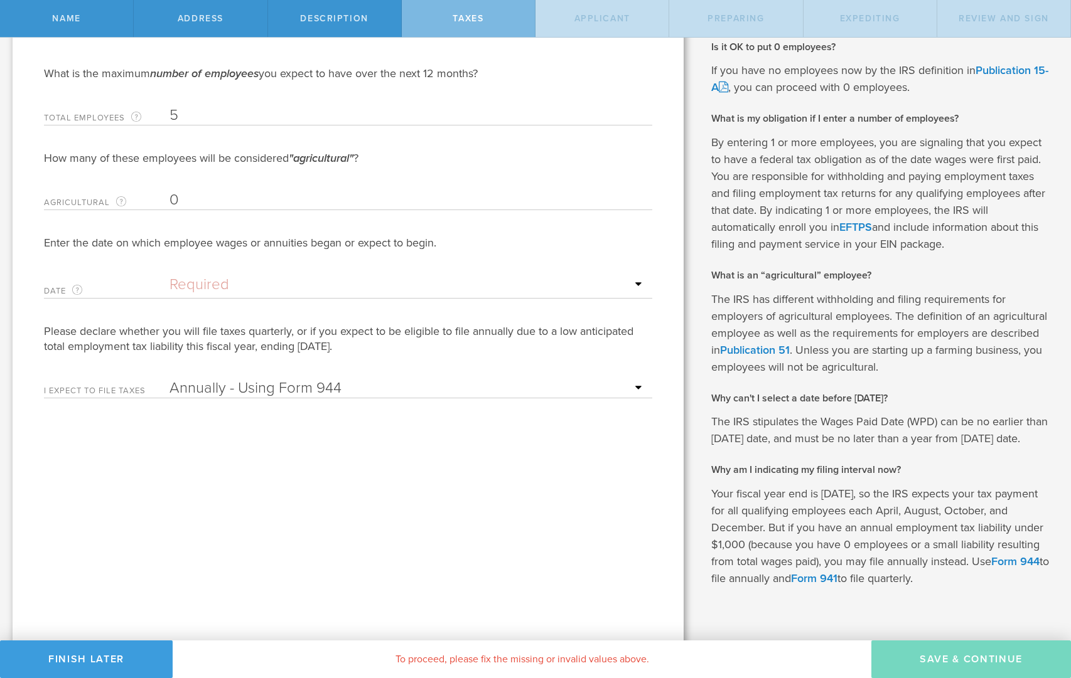
scroll to position [134, 0]
type input "5"
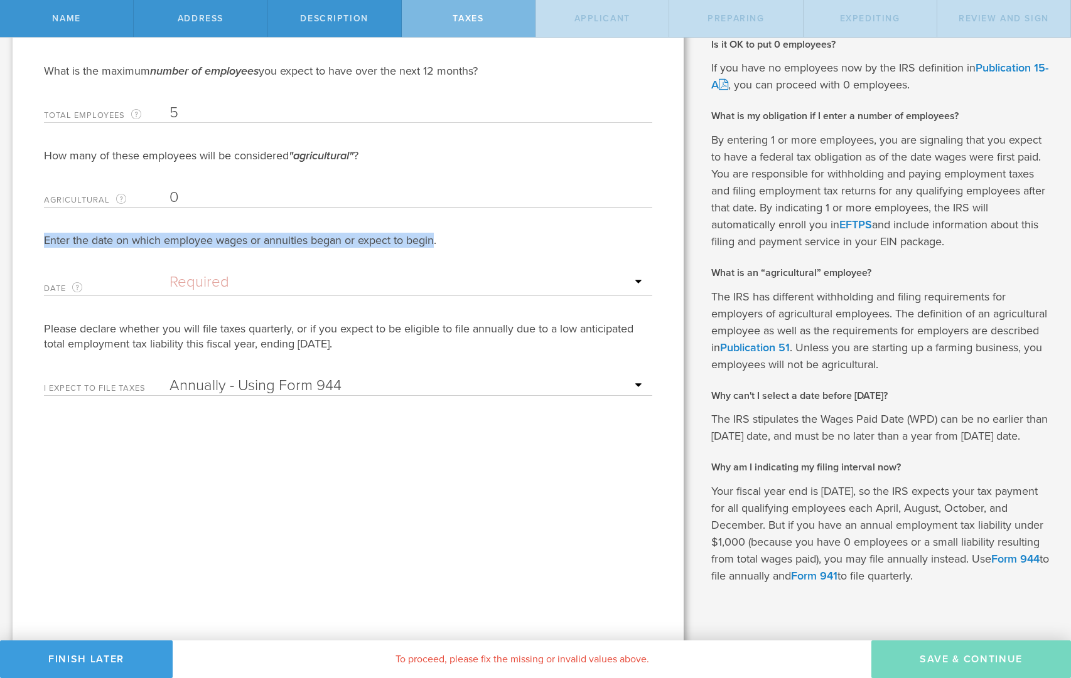
drag, startPoint x: 436, startPoint y: 239, endPoint x: 26, endPoint y: 240, distance: 409.2
click at [26, 240] on div "These questions are from the IRS, to create your EIN so you can open a corporat…" at bounding box center [348, 287] width 671 height 743
copy div "Enter the date on which employee wages or annuities began or expect to begin"
drag, startPoint x: 712, startPoint y: 490, endPoint x: 1009, endPoint y: 574, distance: 308.9
click at [1009, 574] on p "Your fiscal year end is [DATE], so the IRS expects your tax payment for all qua…" at bounding box center [881, 534] width 341 height 102
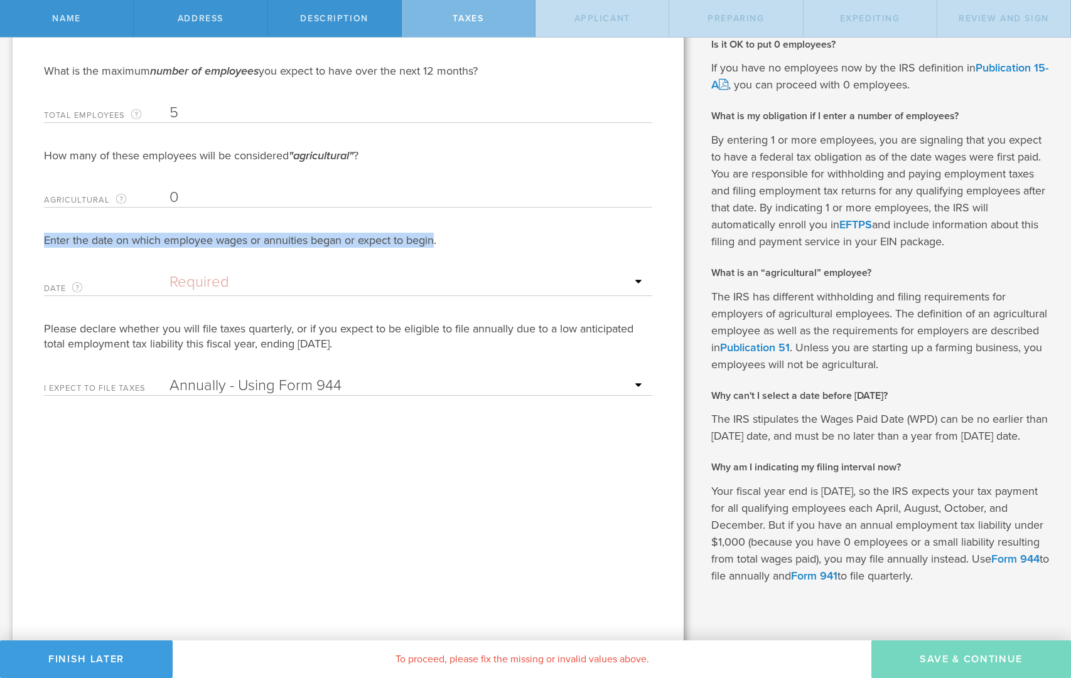
copy p "Your fiscal year end is [DATE], so the IRS expects your tax payment for all qua…"
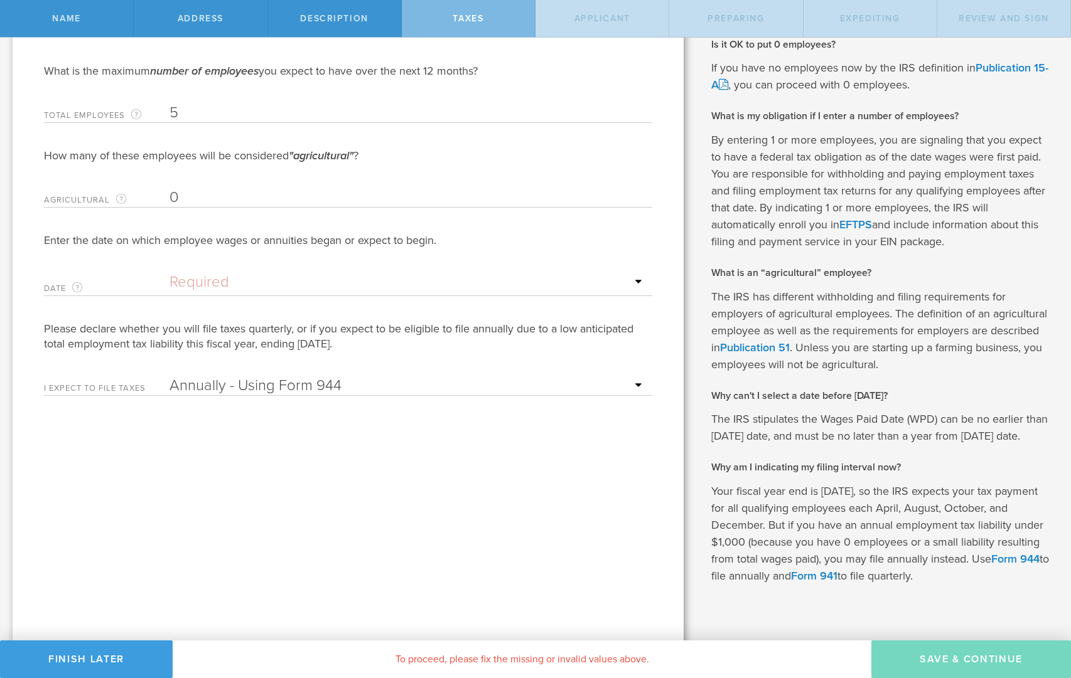
click at [936, 381] on div "What is an “agricultural” employee? The IRS has different withholding and filin…" at bounding box center [881, 425] width 341 height 319
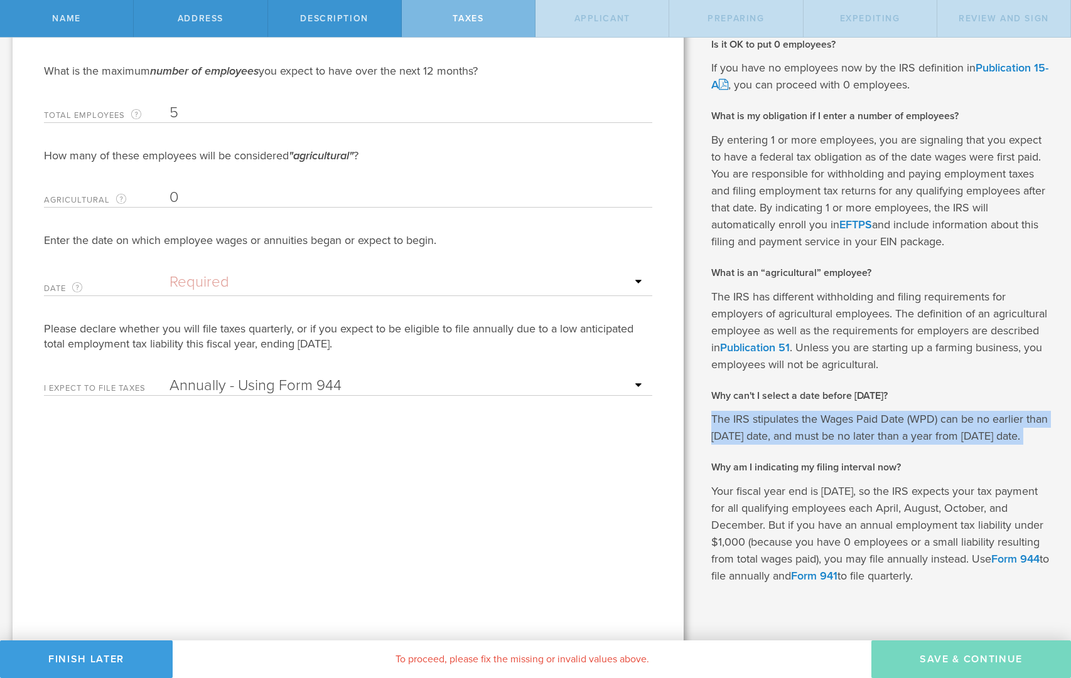
drag, startPoint x: 712, startPoint y: 419, endPoint x: 1027, endPoint y: 446, distance: 315.5
click at [1027, 446] on div "What is an “agricultural” employee? The IRS has different withholding and filin…" at bounding box center [881, 425] width 341 height 319
copy p "The IRS stipulates the Wages Paid Date (WPD) can be no earlier than [DATE] date…"
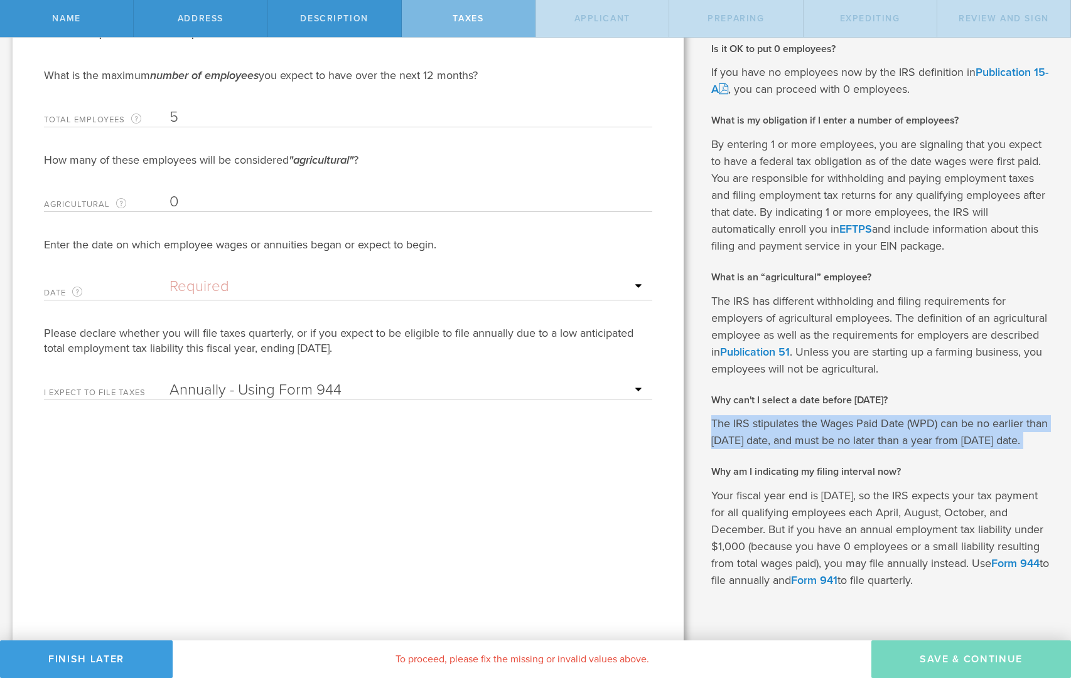
scroll to position [135, 0]
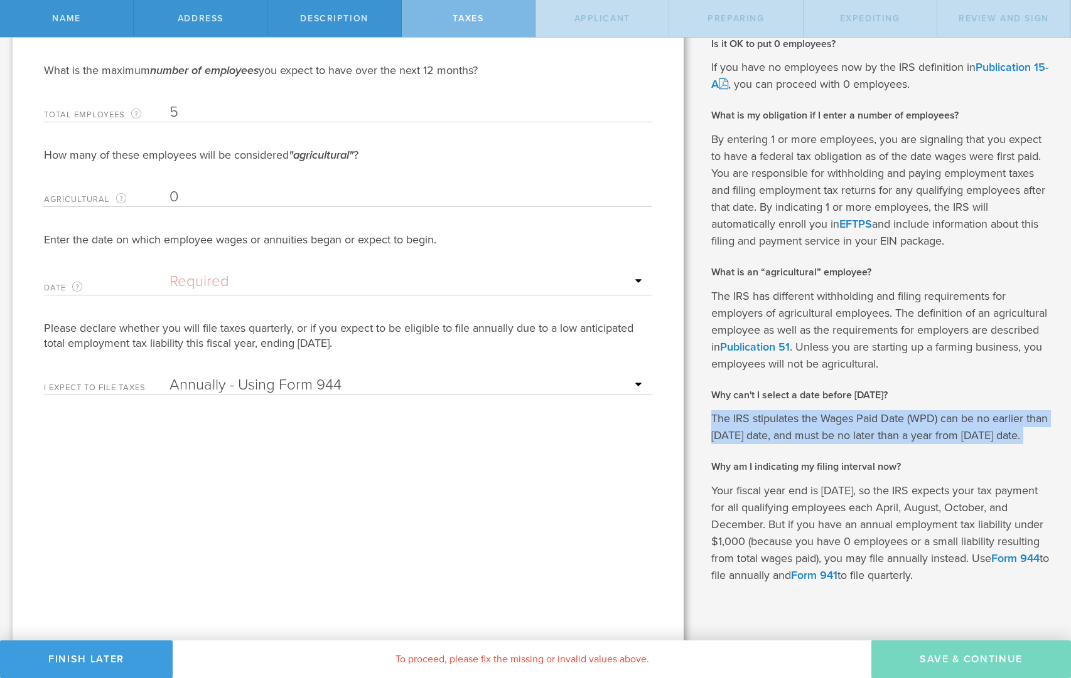
copy p "The IRS stipulates the Wages Paid Date (WPD) can be no earlier than [DATE] date…"
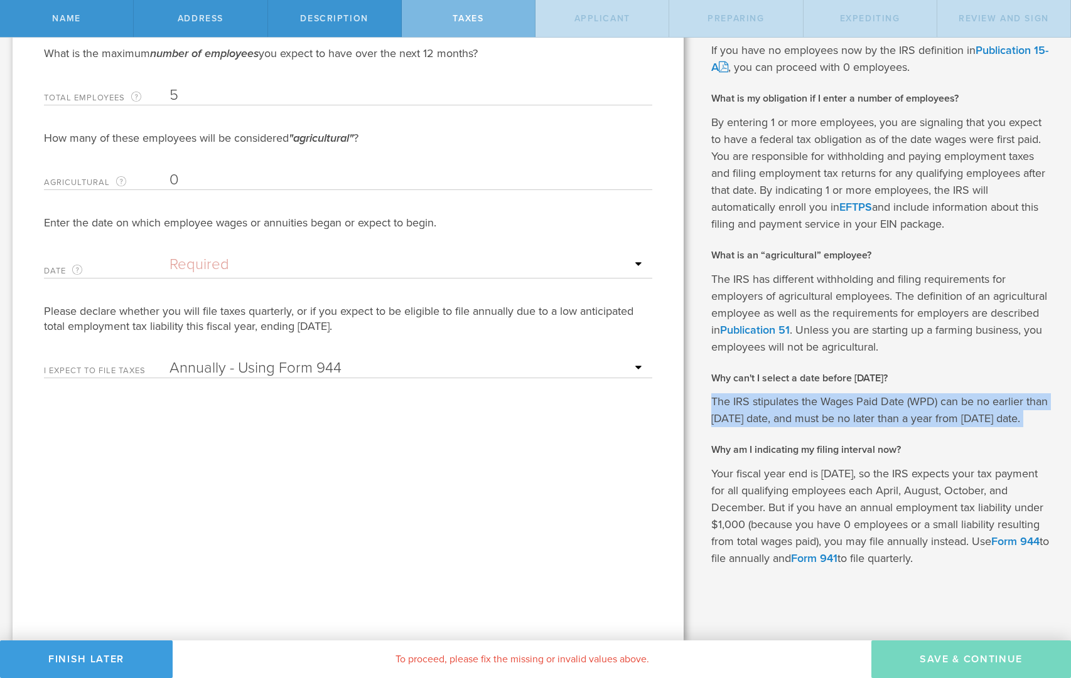
scroll to position [152, 0]
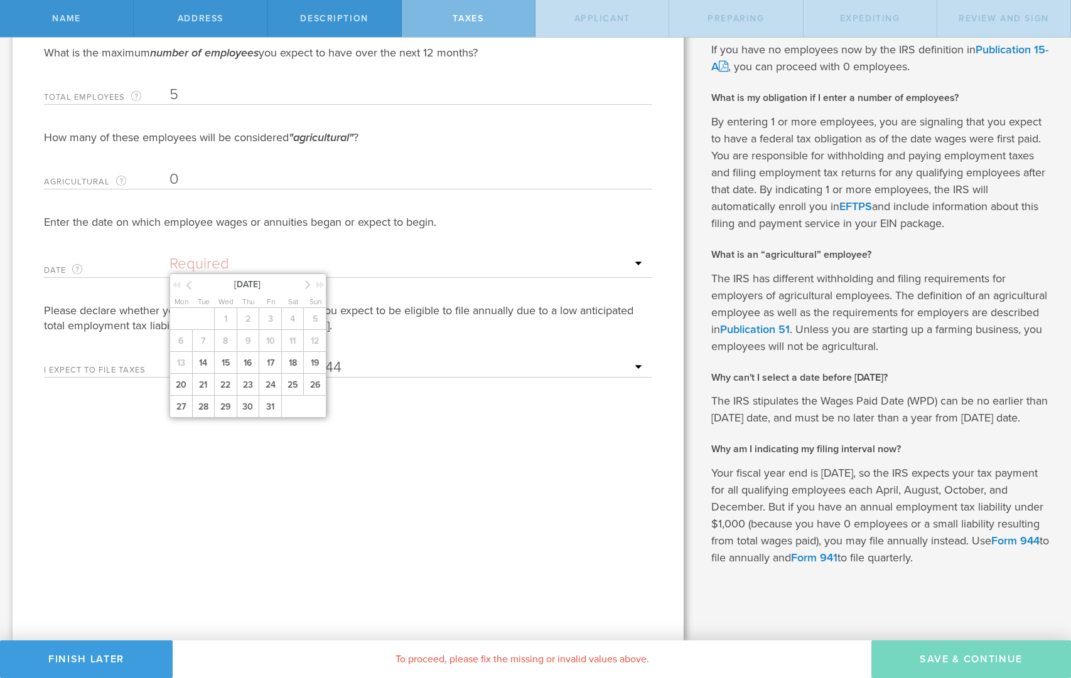
click at [640, 263] on input "text" at bounding box center [407, 264] width 476 height 19
click at [567, 265] on input "text" at bounding box center [407, 264] width 476 height 19
click at [372, 259] on input "text" at bounding box center [407, 264] width 476 height 19
click at [460, 255] on input "text" at bounding box center [407, 264] width 476 height 19
click at [498, 254] on div "Date The date that wages were or will be first paid to employees. If you’re sta…" at bounding box center [348, 263] width 608 height 29
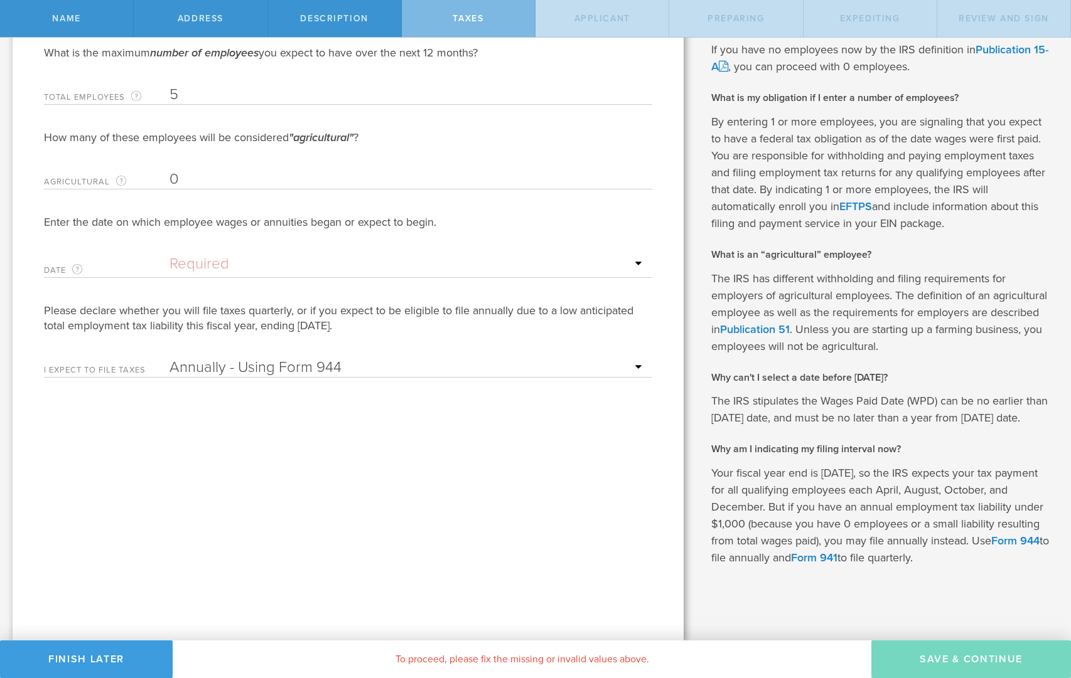
click at [638, 368] on select "Annually - Using Form 944 Quarterly - Using Form 941" at bounding box center [407, 367] width 476 height 19
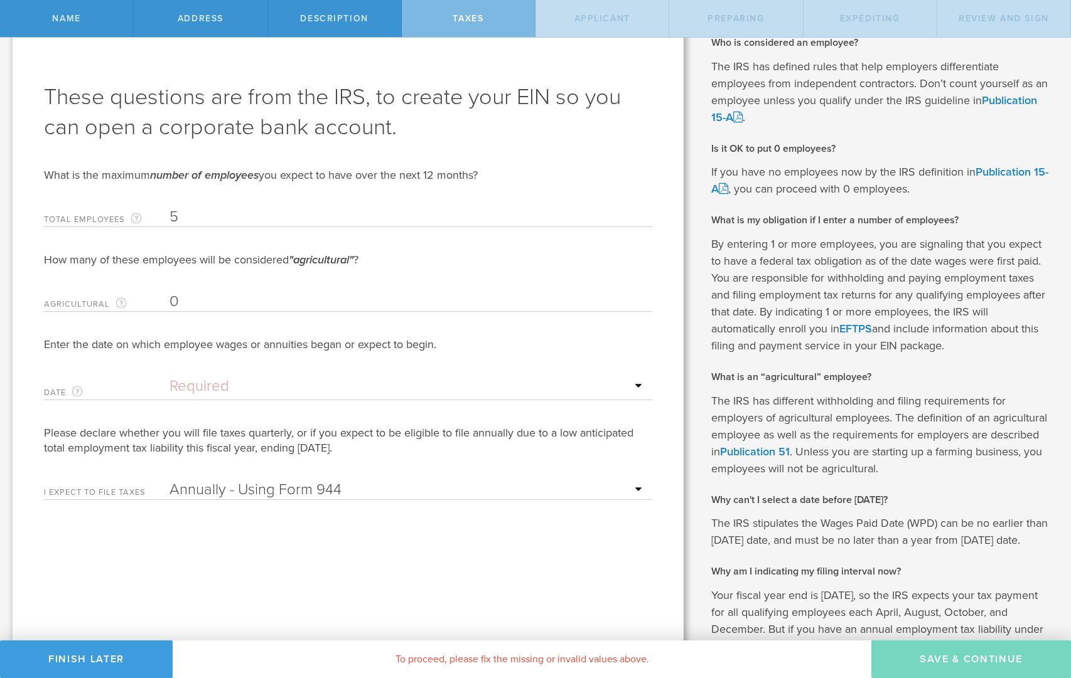
scroll to position [29, 0]
click at [178, 216] on input "5" at bounding box center [407, 217] width 476 height 19
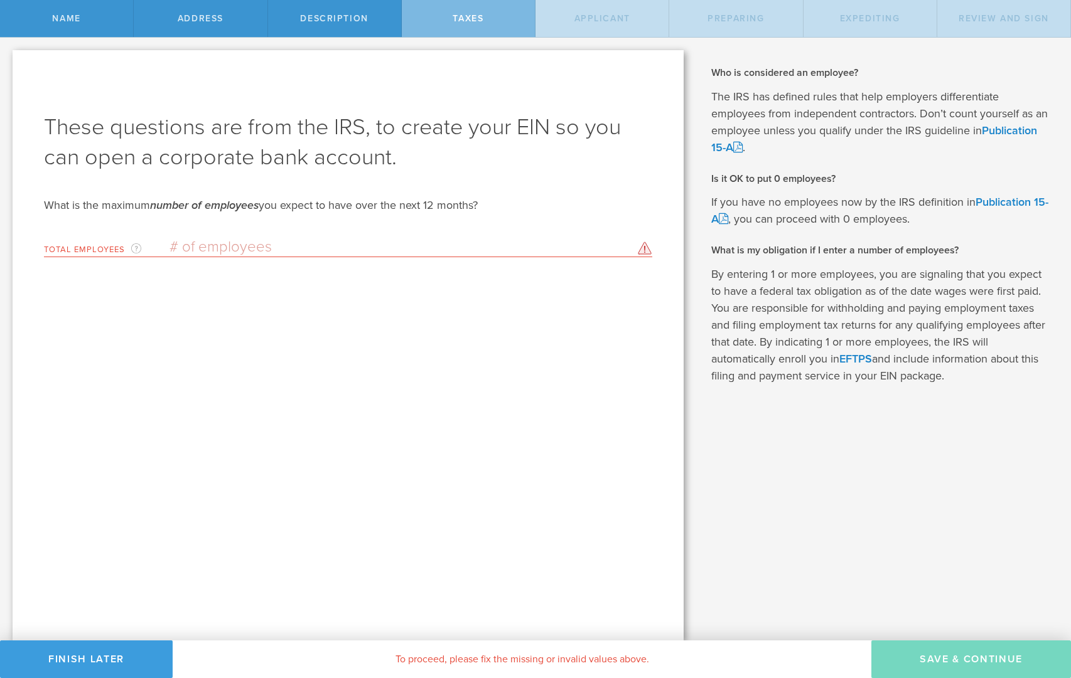
scroll to position [0, 0]
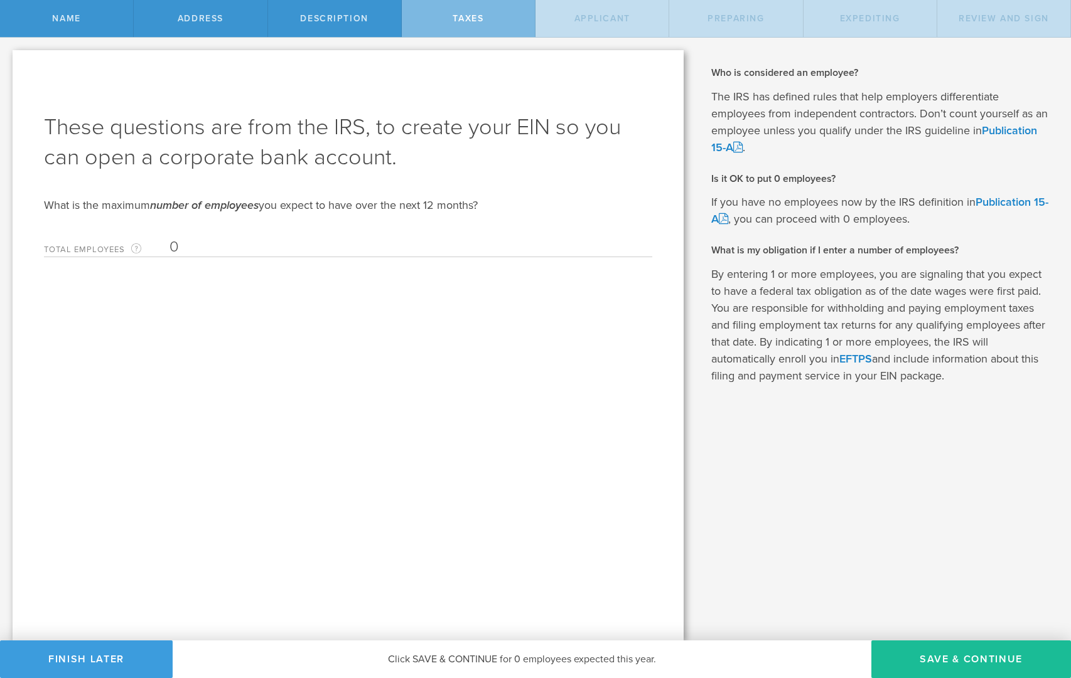
type input "0"
click at [313, 326] on div "These questions are from the IRS, to create your EIN so you can open a corporat…" at bounding box center [348, 345] width 671 height 591
click at [949, 661] on button "Save & Continue" at bounding box center [971, 660] width 200 height 38
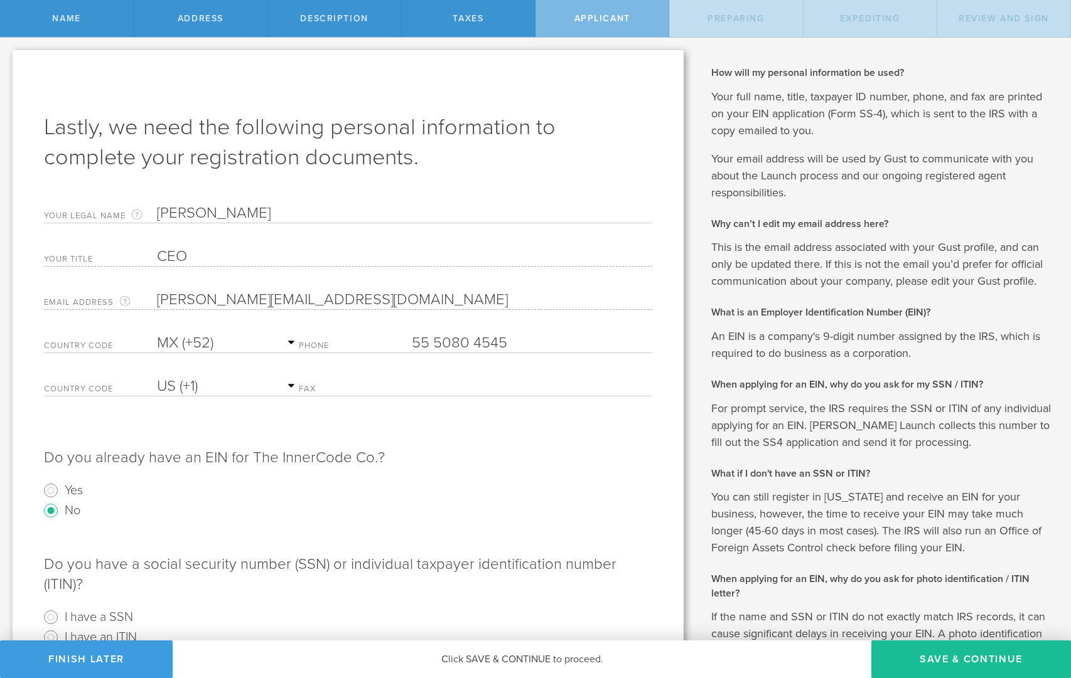
scroll to position [169, 0]
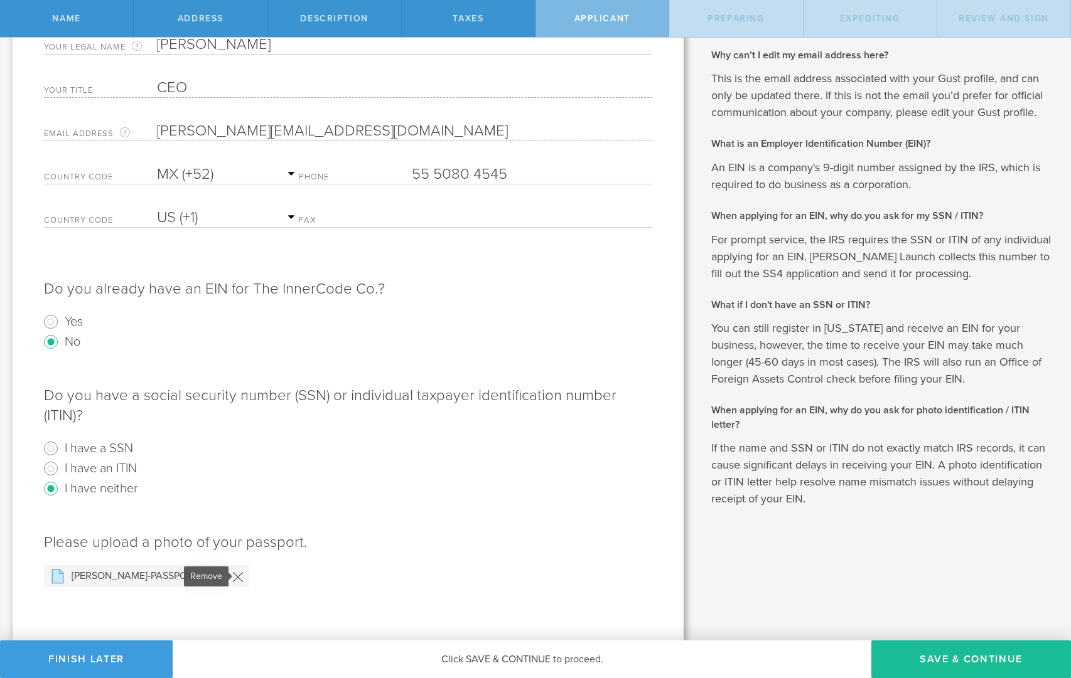
click at [233, 576] on icon at bounding box center [238, 577] width 11 height 11
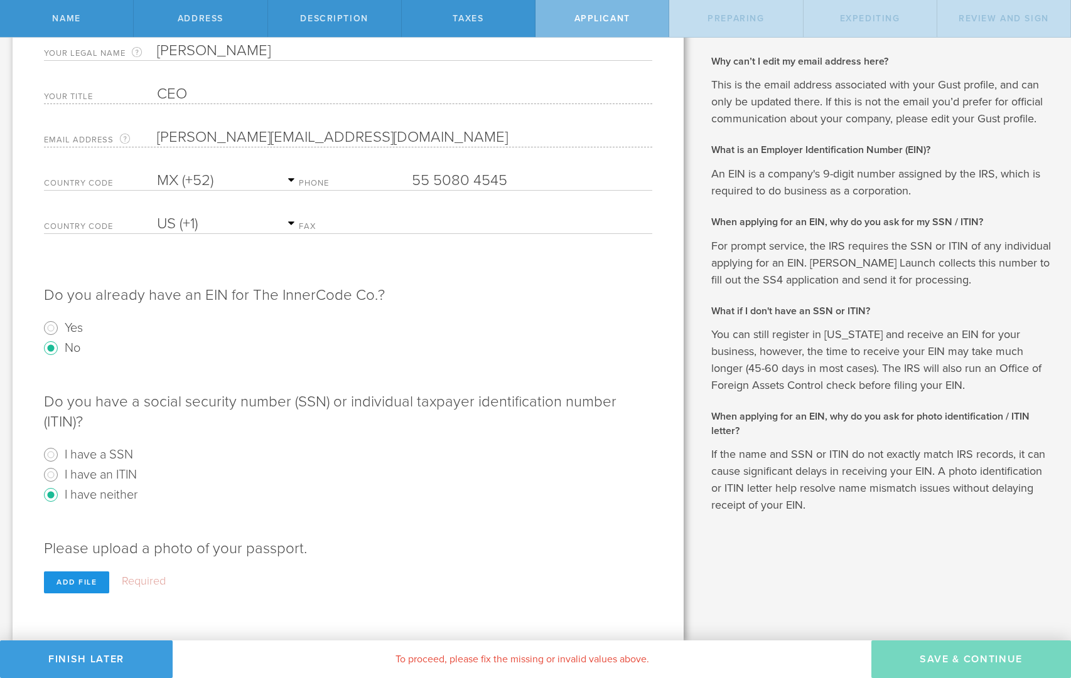
click at [78, 582] on div "Add file" at bounding box center [76, 583] width 65 height 22
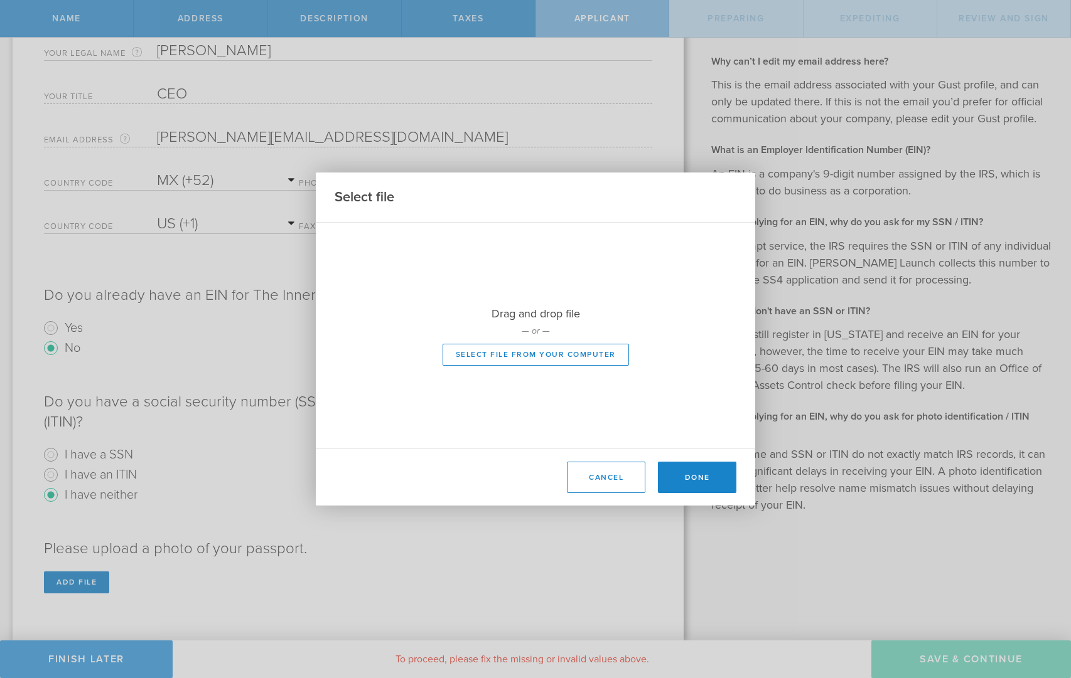
scroll to position [141, 0]
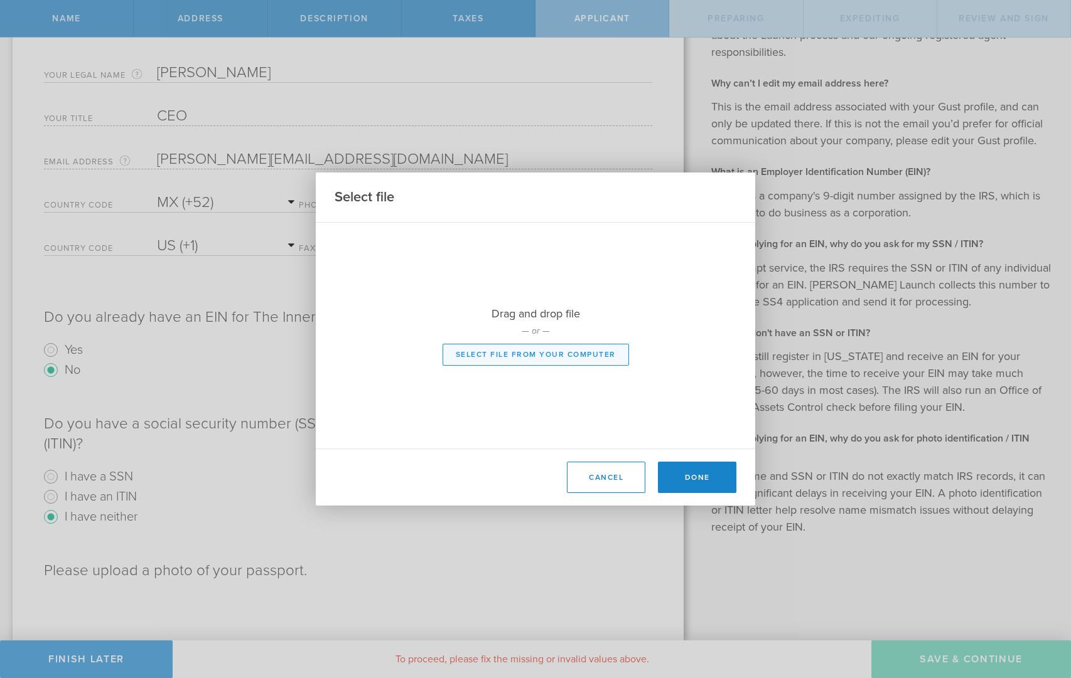
click at [574, 361] on button "Select file from your computer" at bounding box center [535, 355] width 186 height 22
type input "C:\fakepath\IMG_4070.heic"
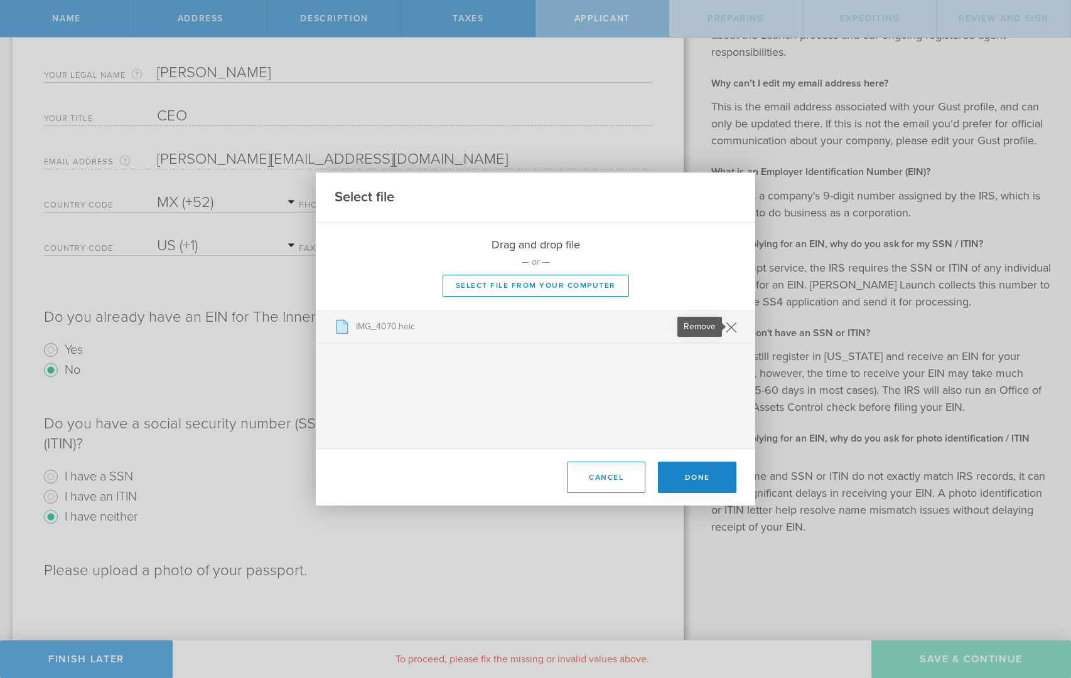
click at [732, 328] on icon at bounding box center [731, 327] width 9 height 9
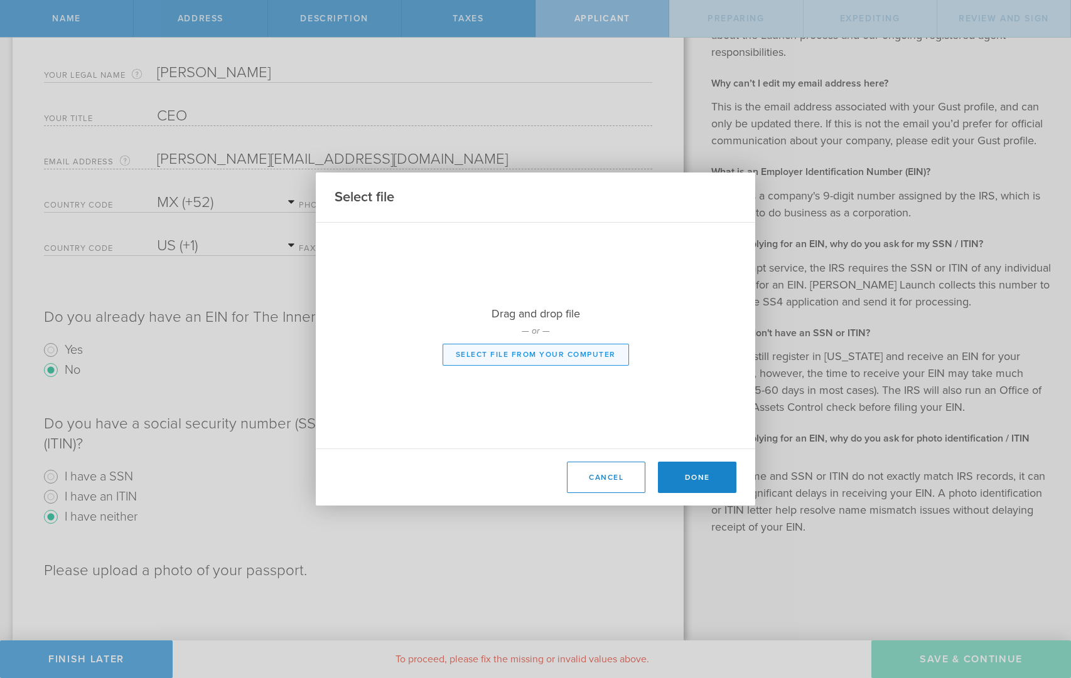
click at [508, 353] on button "Select file from your computer" at bounding box center [535, 355] width 186 height 22
type input "C:\fakepath\PASSPORT.heic"
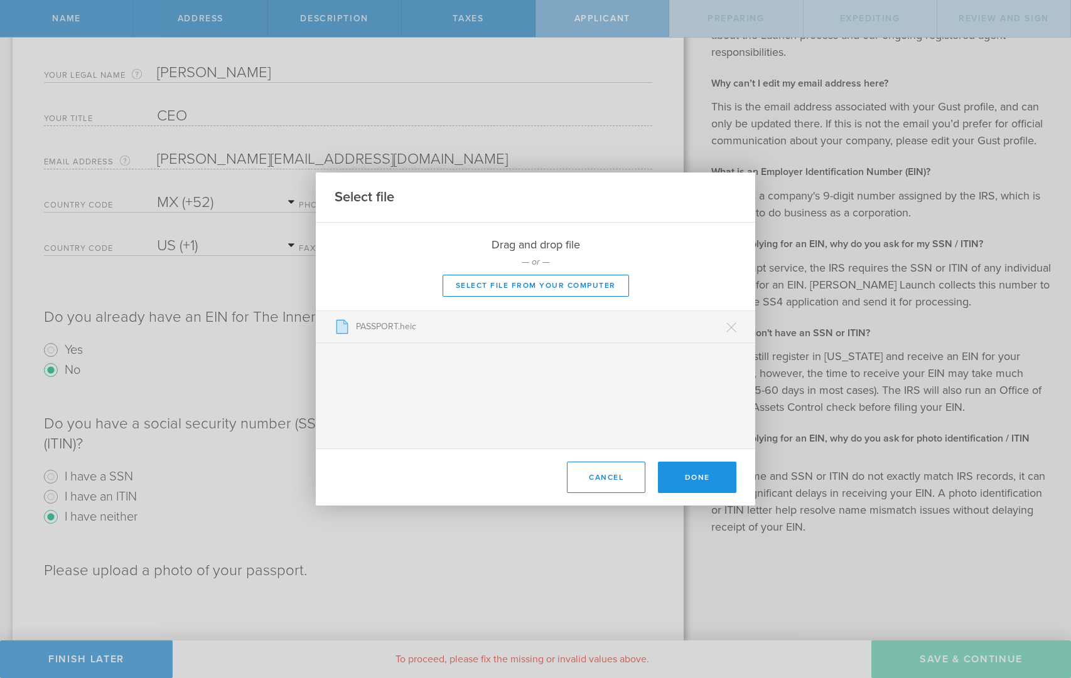
click at [699, 476] on button "Done" at bounding box center [697, 477] width 78 height 31
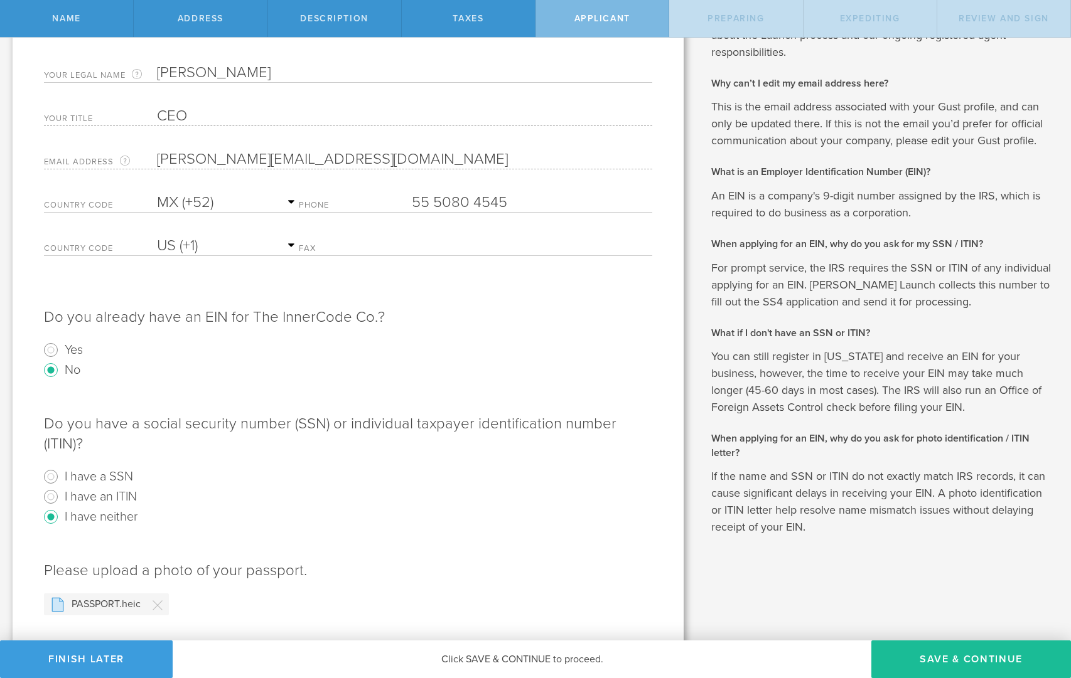
click at [942, 655] on button "Save & Continue" at bounding box center [971, 660] width 200 height 38
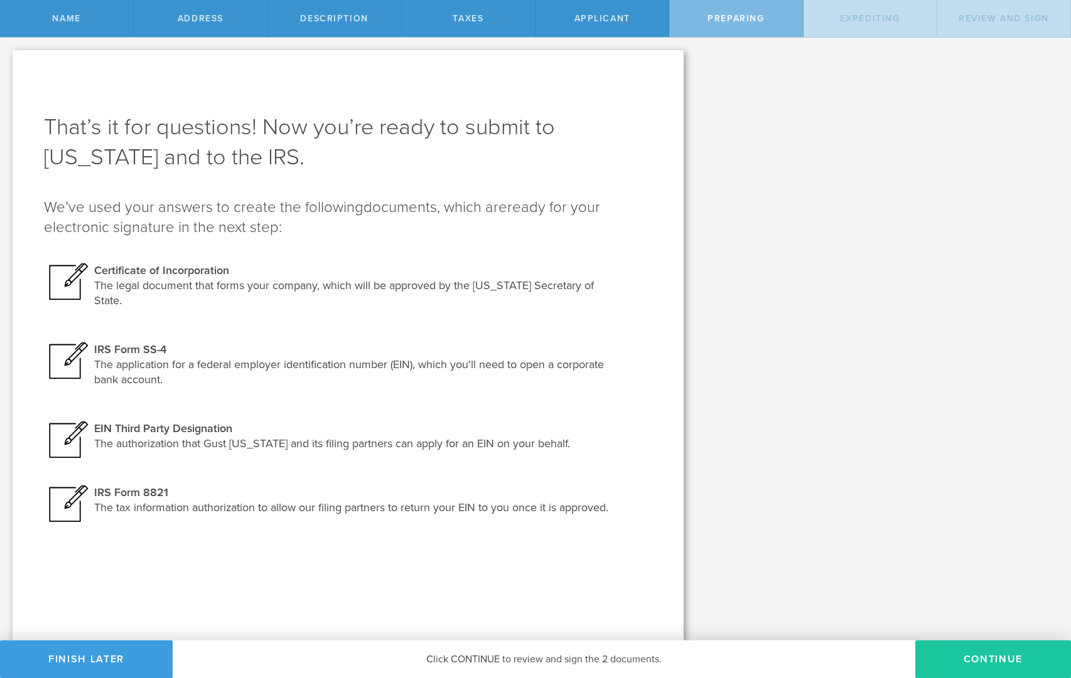
scroll to position [0, 0]
click at [998, 659] on button "Continue" at bounding box center [993, 660] width 156 height 38
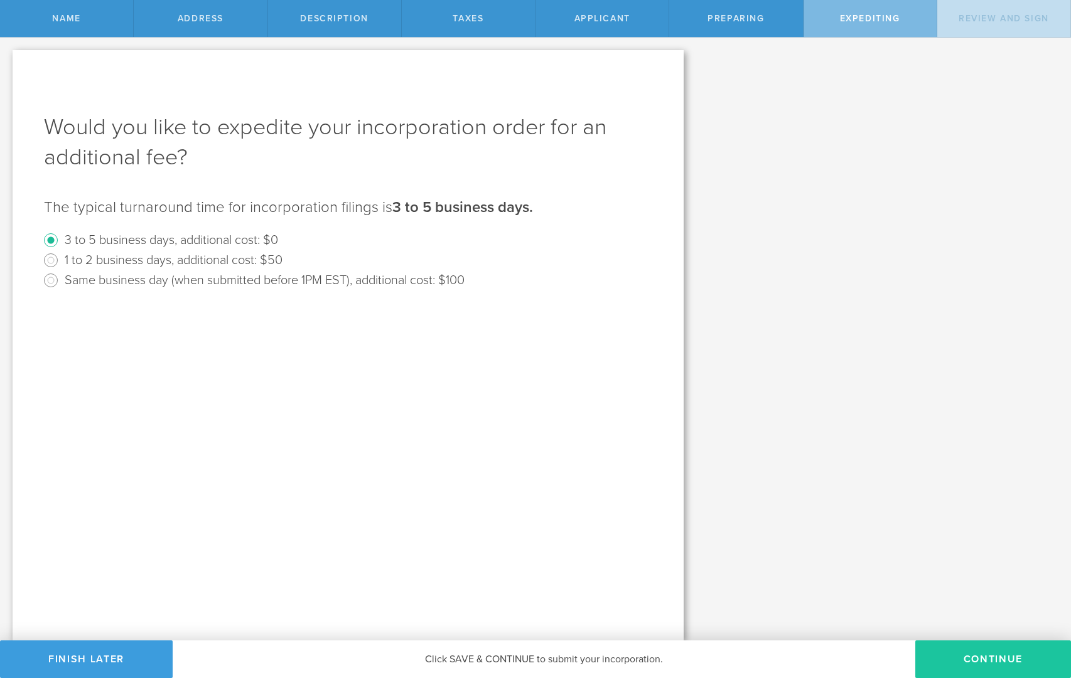
click at [978, 660] on button "Continue" at bounding box center [993, 660] width 156 height 38
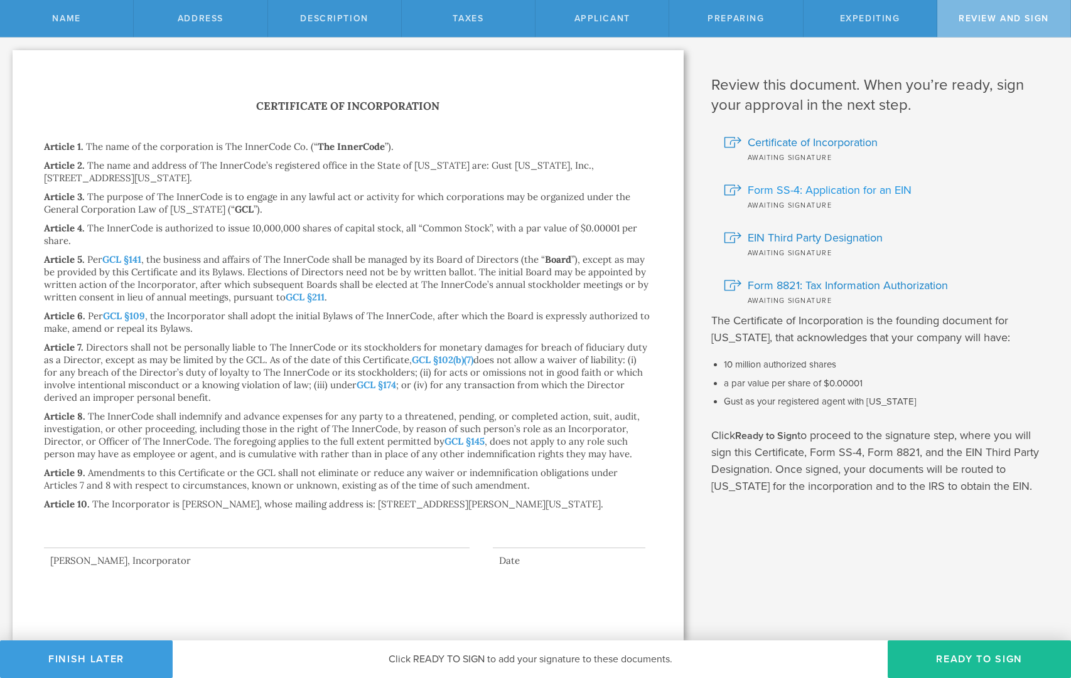
click at [809, 193] on span "Form SS-4: Application for an EIN" at bounding box center [829, 190] width 164 height 16
click at [965, 661] on button "Ready to Sign" at bounding box center [978, 660] width 183 height 38
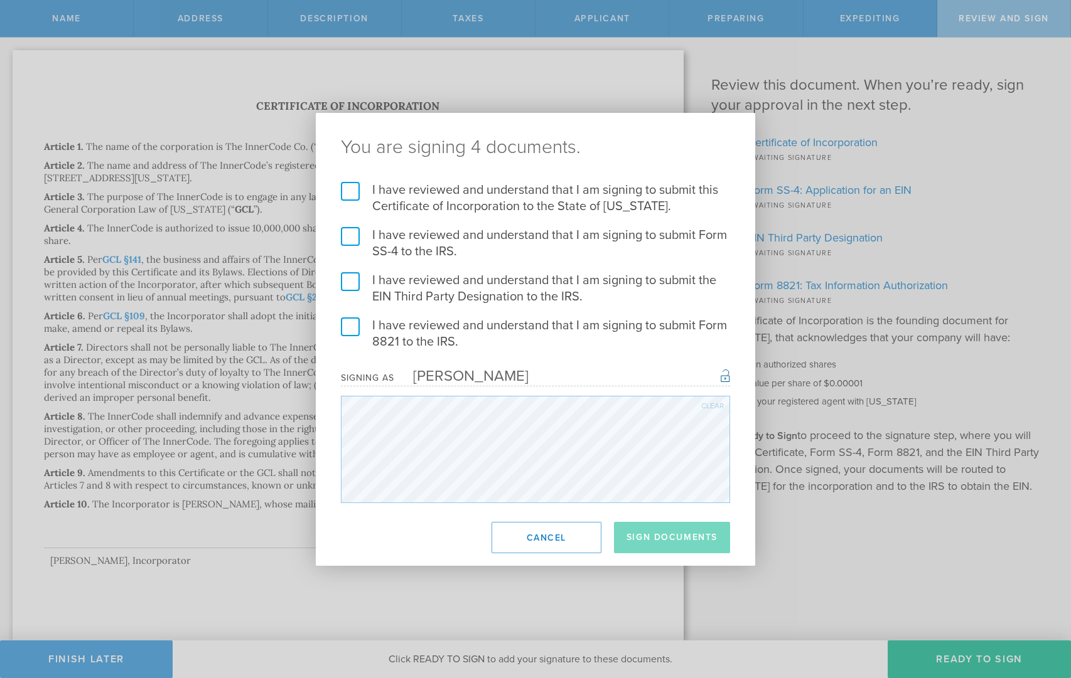
click at [712, 404] on div "Clear" at bounding box center [712, 406] width 23 height 8
click at [349, 190] on label "I have reviewed and understand that I am signing to submit this Certificate of …" at bounding box center [535, 198] width 389 height 33
click at [0, 0] on input "I have reviewed and understand that I am signing to submit this Certificate of …" at bounding box center [0, 0] width 0 height 0
click at [350, 233] on label "I have reviewed and understand that I am signing to submit Form SS-4 to the IRS." at bounding box center [535, 243] width 389 height 33
click at [0, 0] on input "I have reviewed and understand that I am signing to submit Form SS-4 to the IRS." at bounding box center [0, 0] width 0 height 0
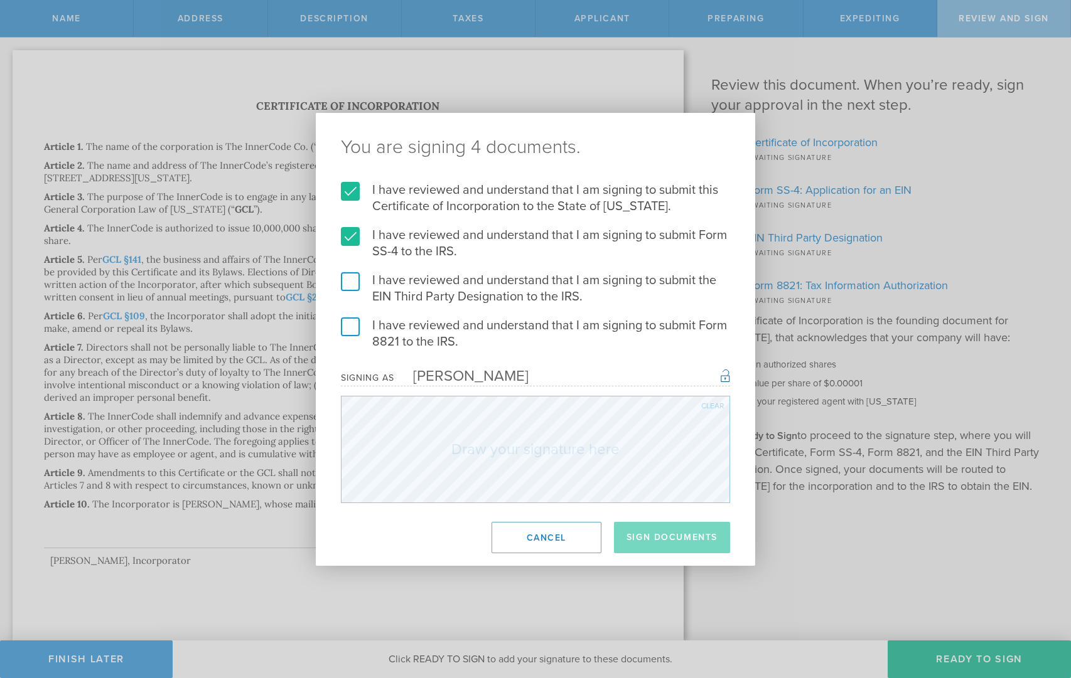
click at [353, 283] on label "I have reviewed and understand that I am signing to submit the EIN Third Party …" at bounding box center [535, 288] width 389 height 33
click at [0, 0] on input "I have reviewed and understand that I am signing to submit the EIN Third Party …" at bounding box center [0, 0] width 0 height 0
click at [347, 327] on label "I have reviewed and understand that I am signing to submit Form 8821 to the IRS." at bounding box center [535, 334] width 389 height 33
click at [0, 0] on input "I have reviewed and understand that I am signing to submit Form 8821 to the IRS." at bounding box center [0, 0] width 0 height 0
click at [415, 393] on form "I have reviewed and understand that I am signing to submit this Certificate of …" at bounding box center [535, 342] width 389 height 321
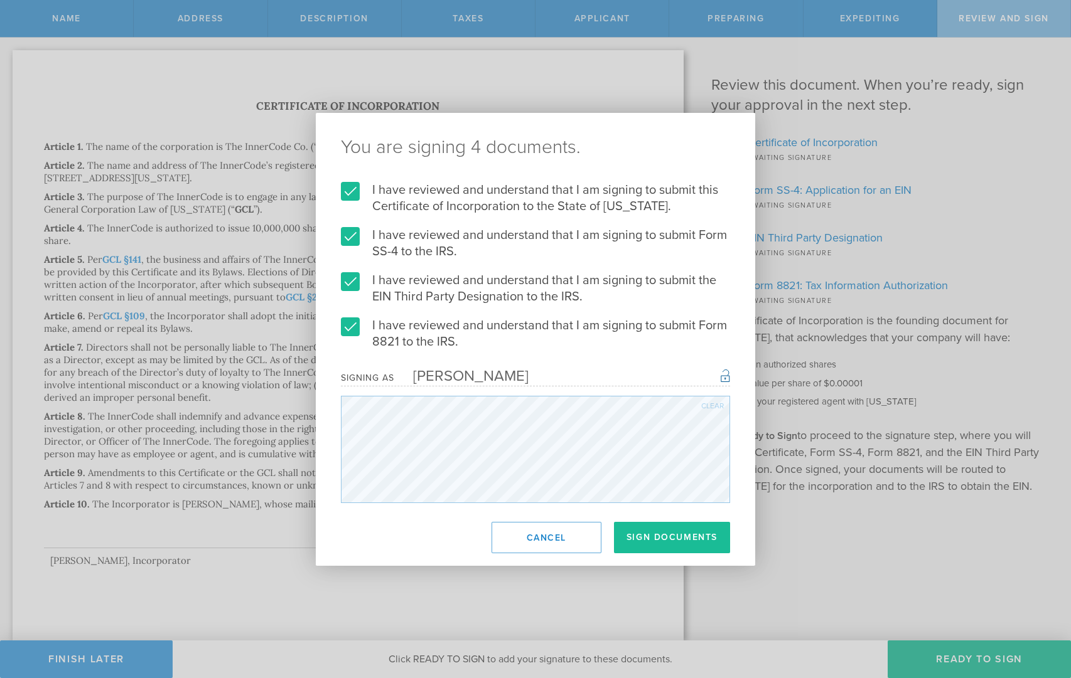
click at [710, 407] on div "Clear" at bounding box center [712, 406] width 23 height 8
click at [708, 405] on div "Clear" at bounding box center [712, 406] width 23 height 8
click at [463, 469] on form "I have reviewed and understand that I am signing to submit this Certificate of …" at bounding box center [535, 342] width 389 height 321
click at [708, 405] on div "Clear" at bounding box center [712, 406] width 23 height 8
click at [663, 538] on button "Sign Documents" at bounding box center [672, 537] width 116 height 31
